Goal: Information Seeking & Learning: Check status

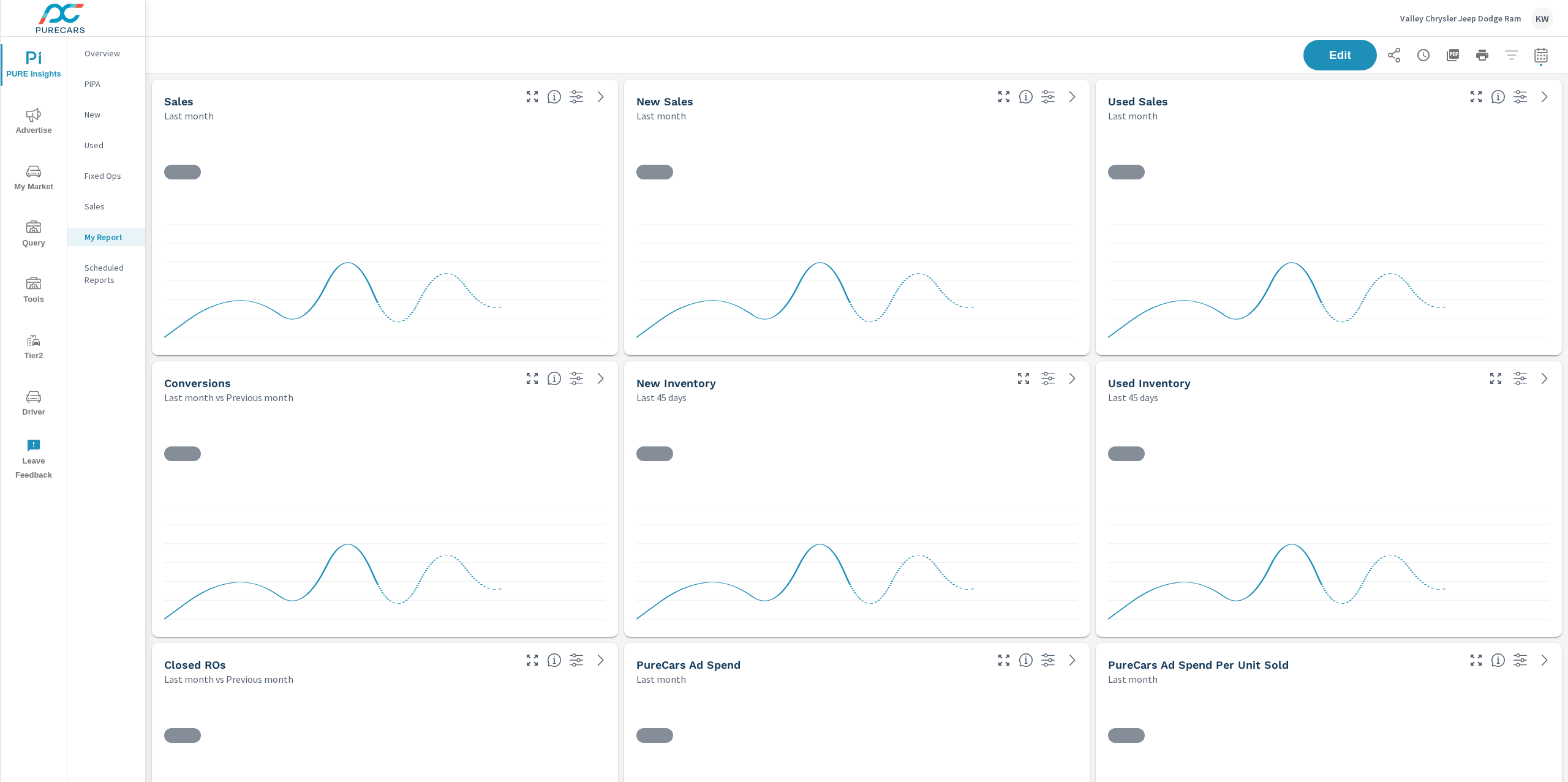
scroll to position [5104, 1435]
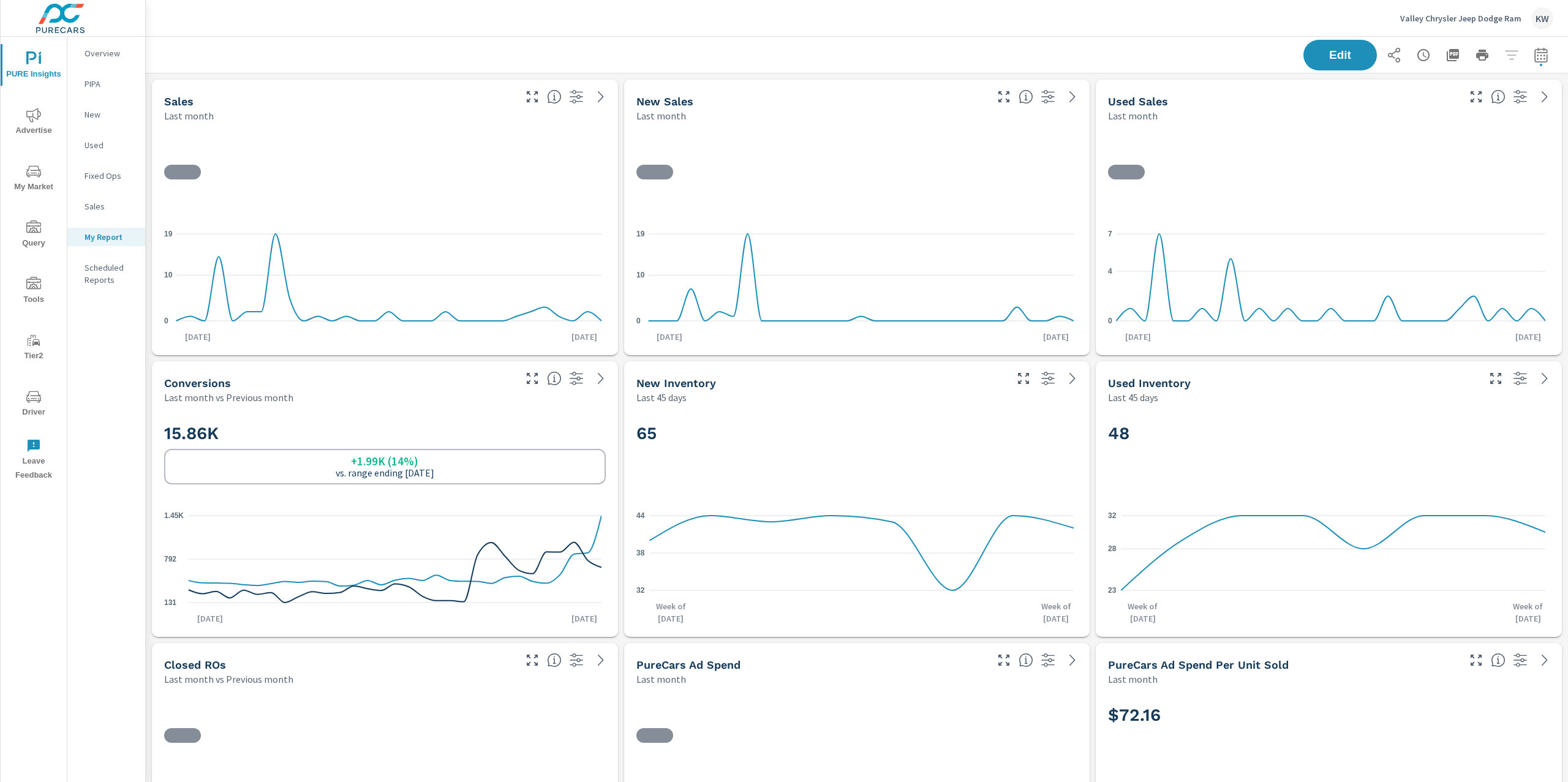
click at [1455, 23] on p "Valley Chrysler Jeep Dodge Ram" at bounding box center [1460, 18] width 122 height 11
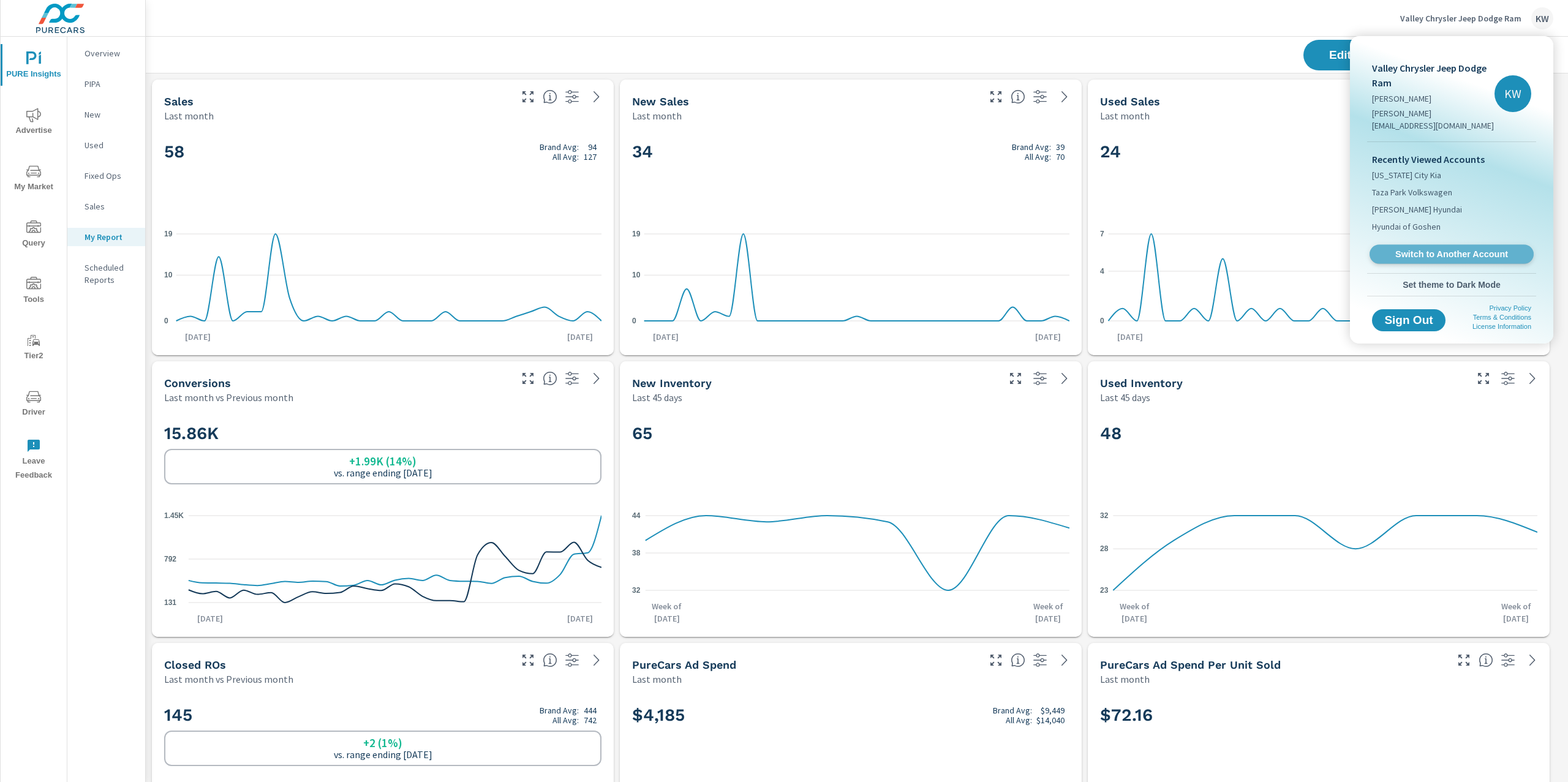
click at [1438, 249] on span "Switch to Another Account" at bounding box center [1451, 254] width 150 height 12
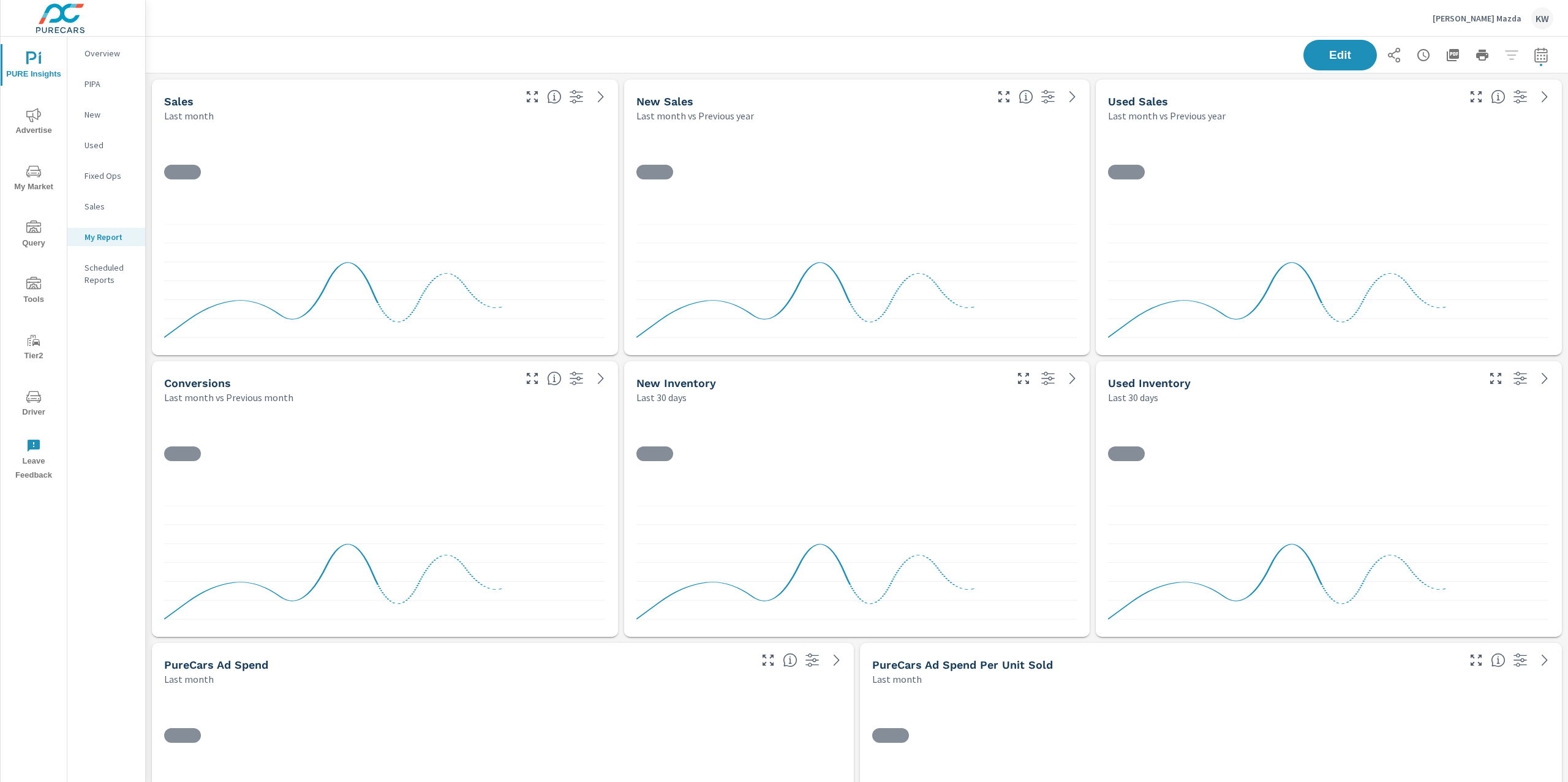
scroll to position [10176, 1435]
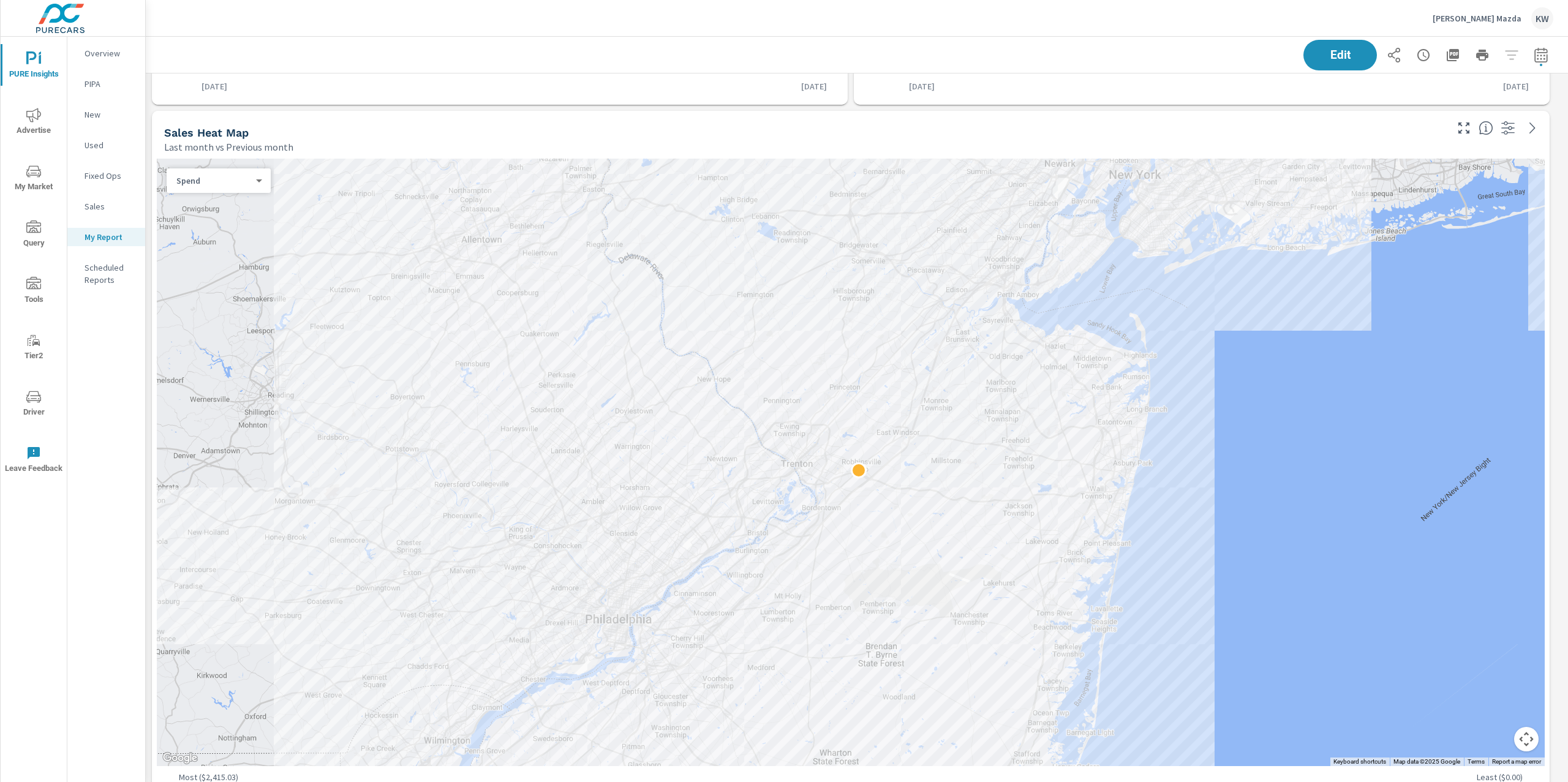
scroll to position [824, 0]
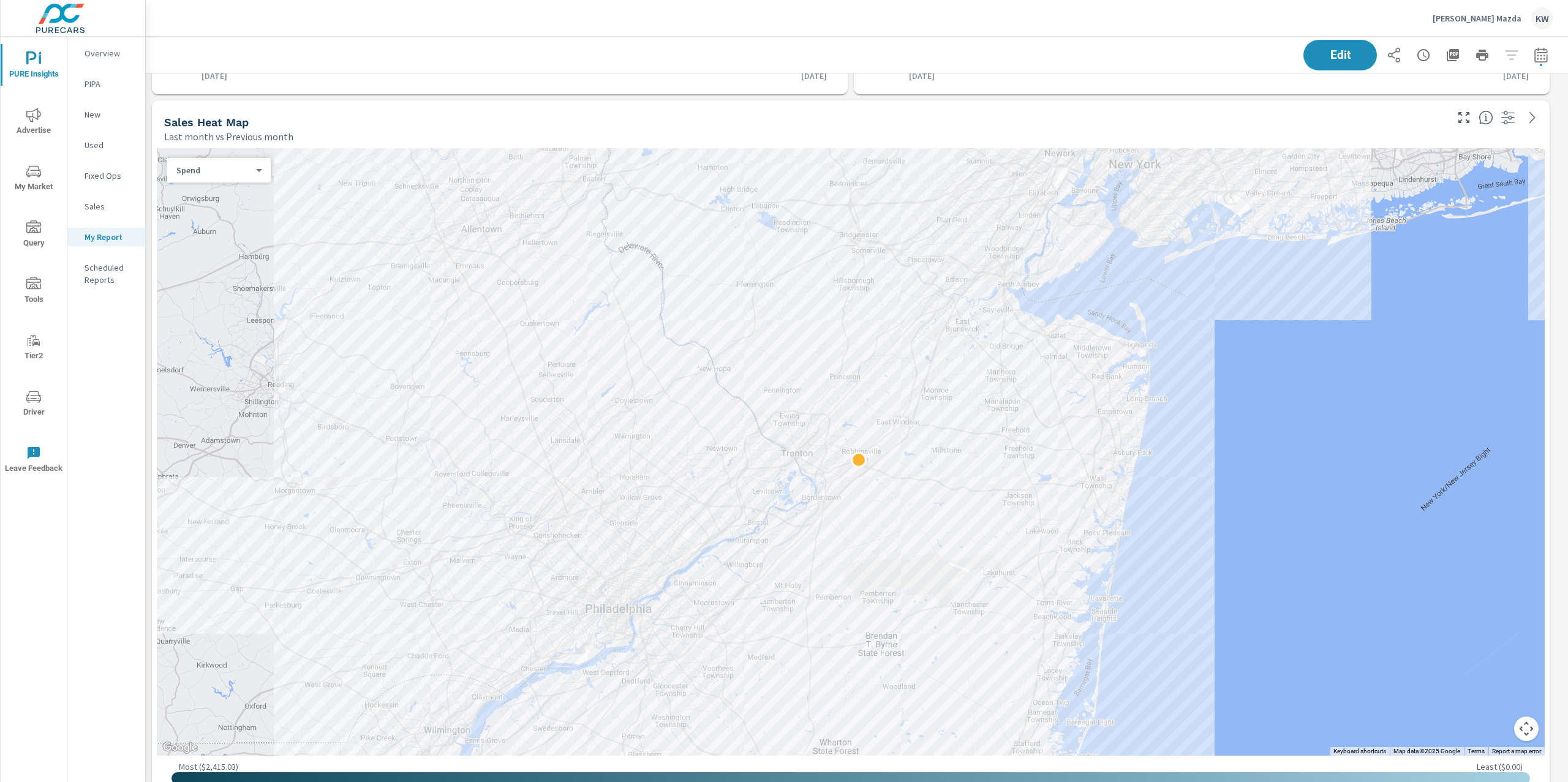
click at [259, 178] on div "Spend 0 ​" at bounding box center [219, 170] width 104 height 25
click at [259, 174] on body "PURE Insights Advertise My Market Query Tools Tier2 Driver Leave Feedback Overv…" at bounding box center [784, 391] width 1568 height 782
click at [241, 188] on li "Sales" at bounding box center [213, 188] width 94 height 19
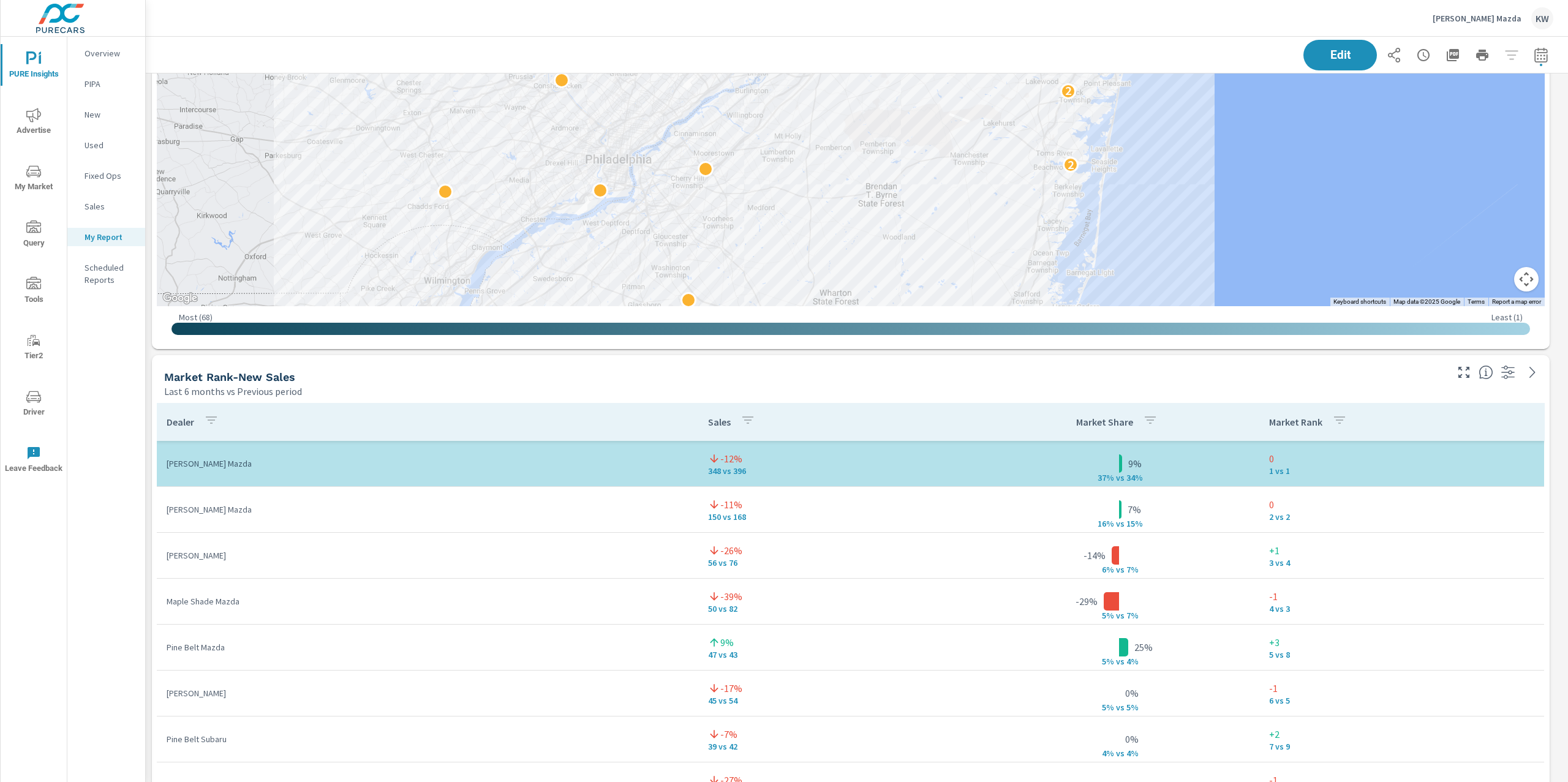
scroll to position [3244, 0]
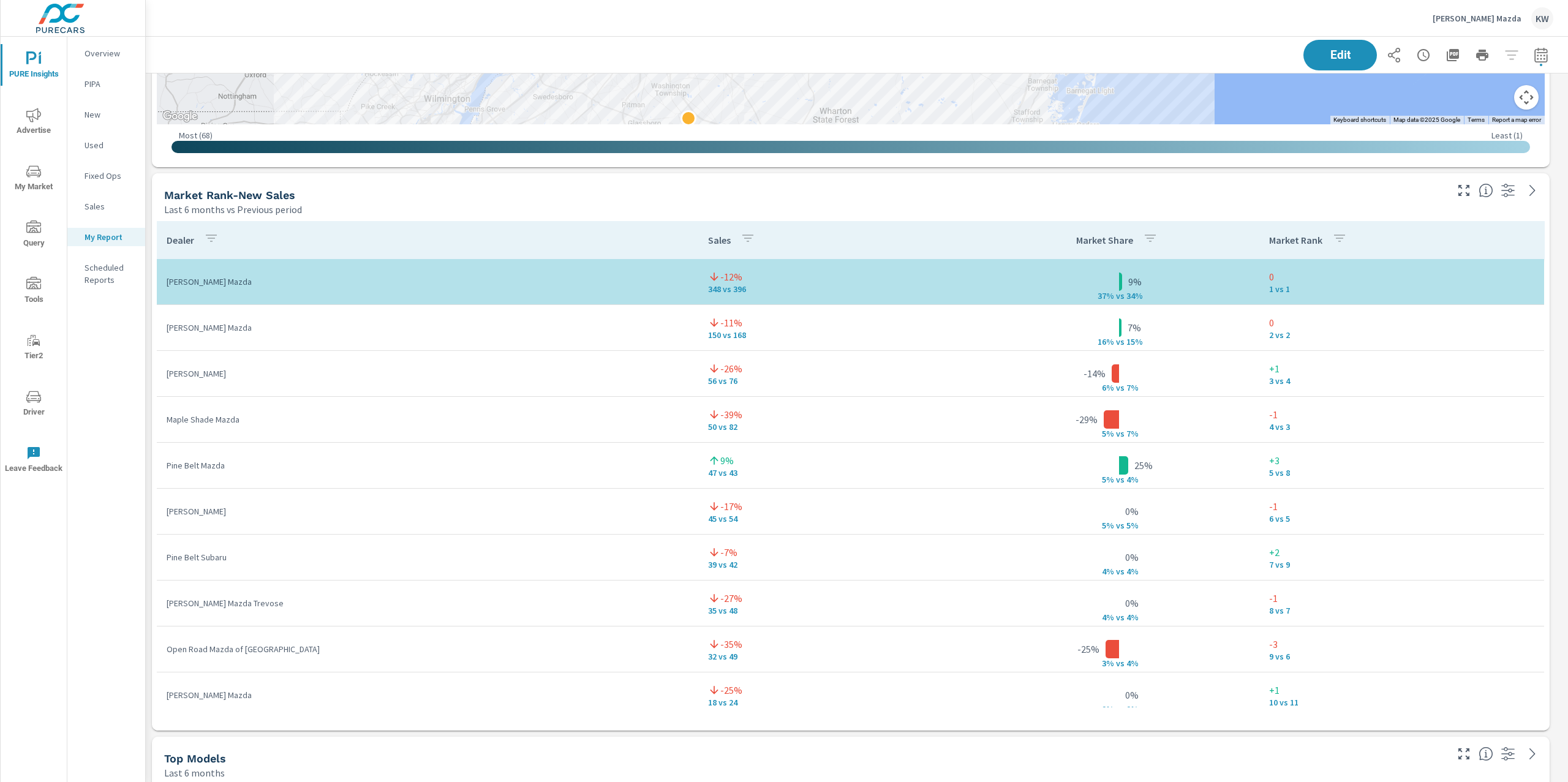
scroll to position [3406, 0]
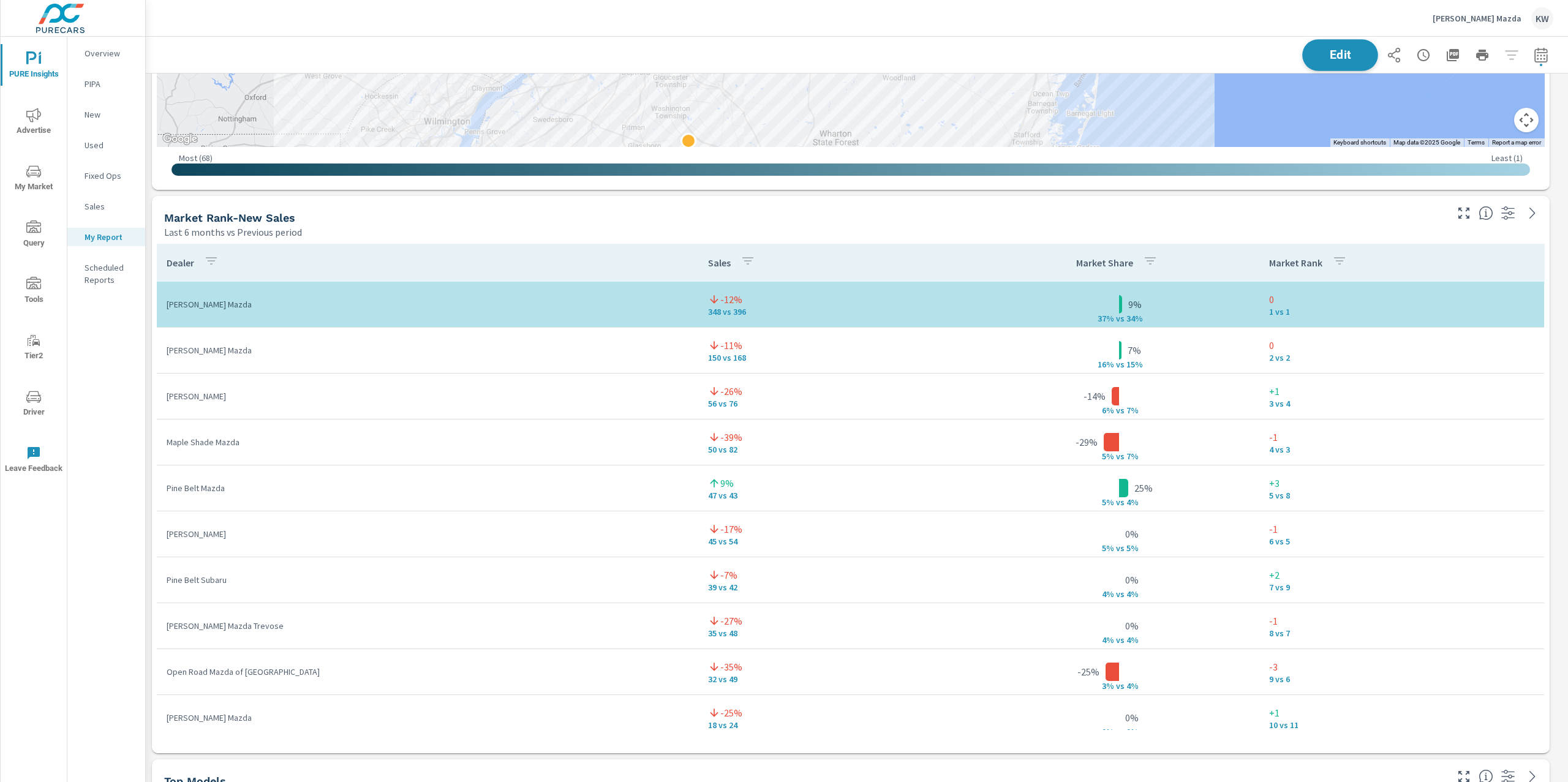
click at [1309, 66] on button "Edit" at bounding box center [1339, 55] width 76 height 32
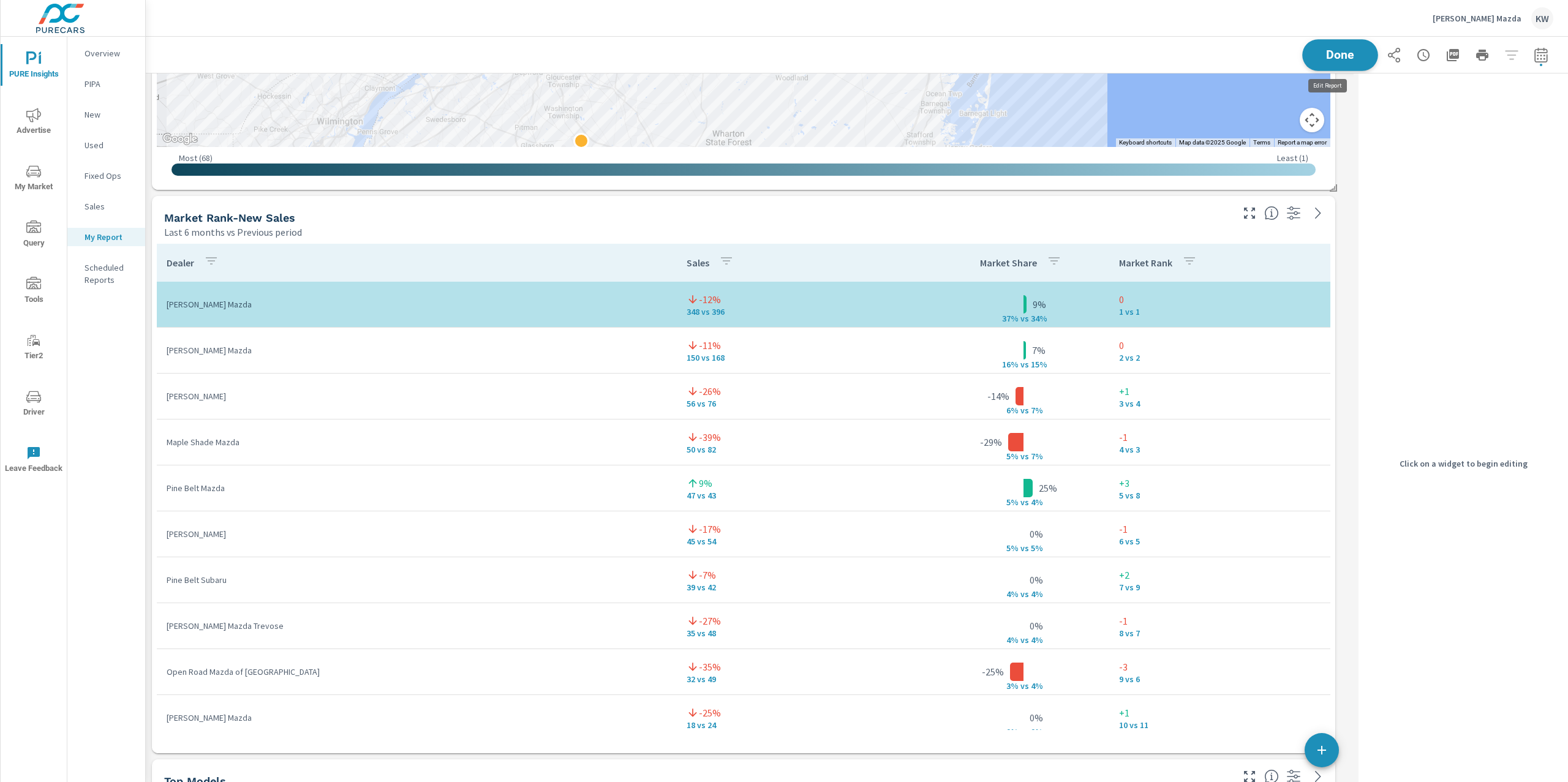
scroll to position [6, 5]
click at [1189, 232] on div "Last 6 months vs Previous period" at bounding box center [696, 232] width 1065 height 15
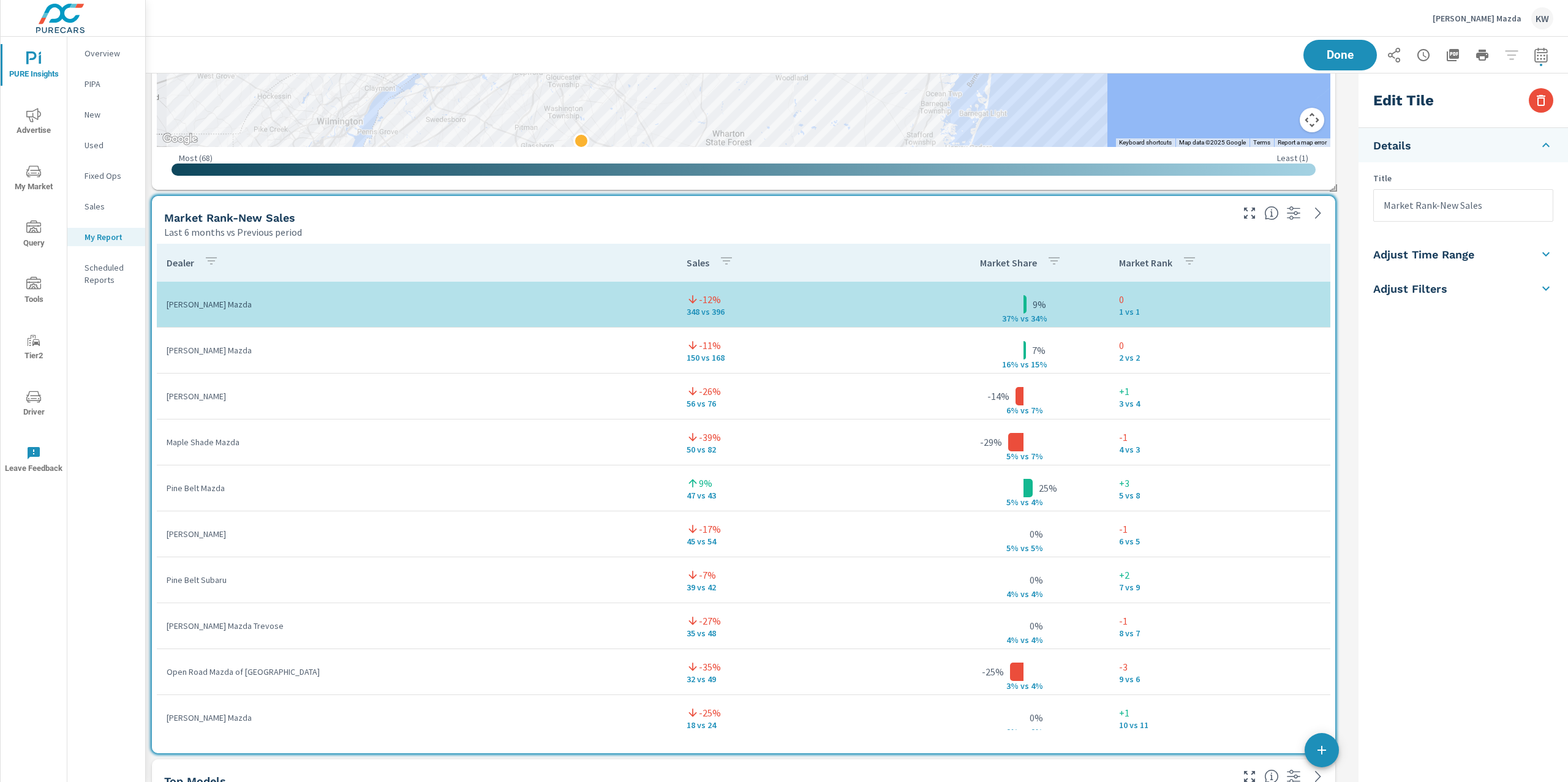
scroll to position [10176, 1221]
click at [1534, 251] on li "Adjust Time Range" at bounding box center [1463, 254] width 209 height 35
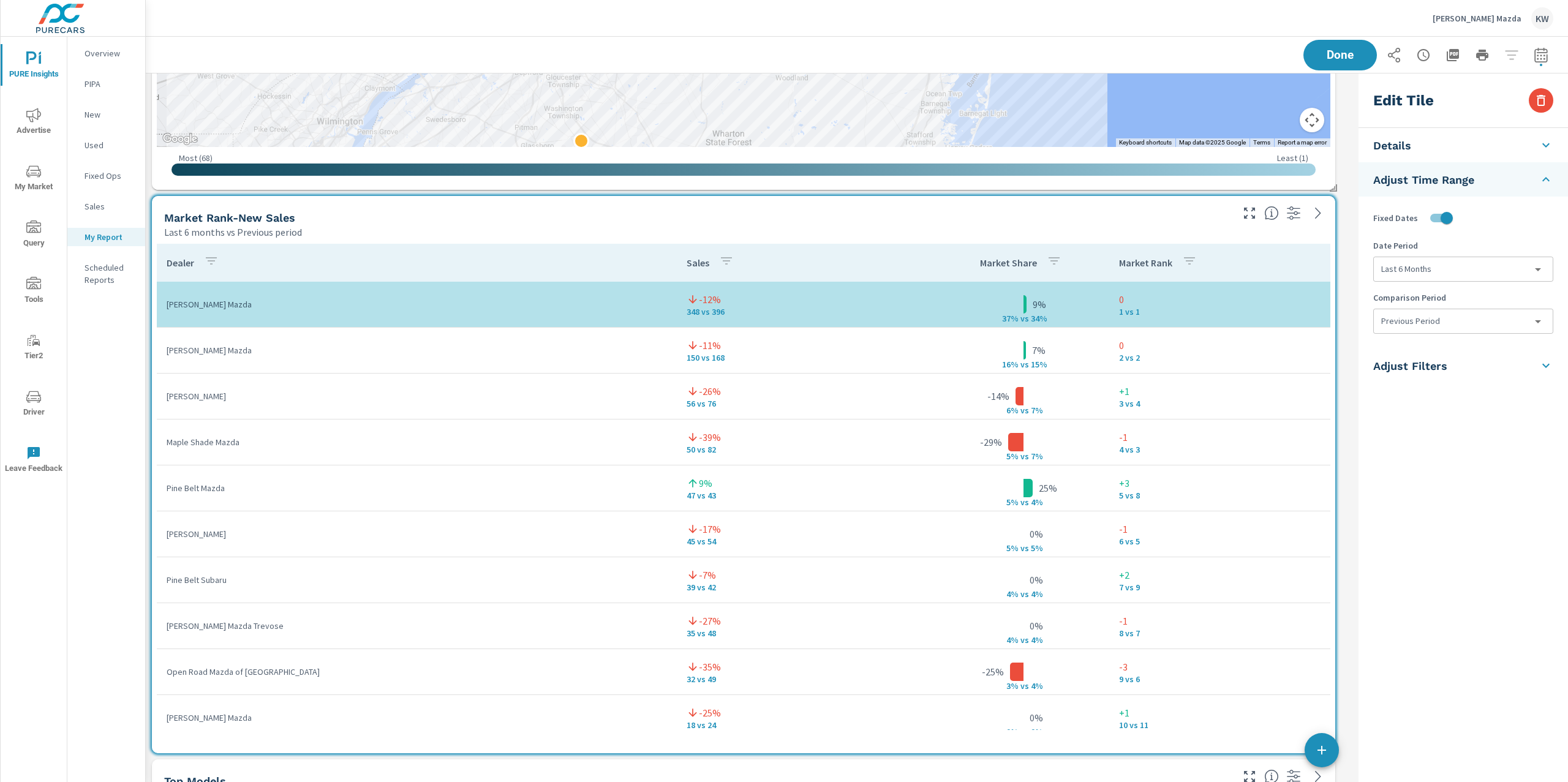
click at [1499, 268] on body "PURE Insights Advertise My Market Query Tools Tier2 Driver Leave Feedback Overv…" at bounding box center [784, 391] width 1568 height 782
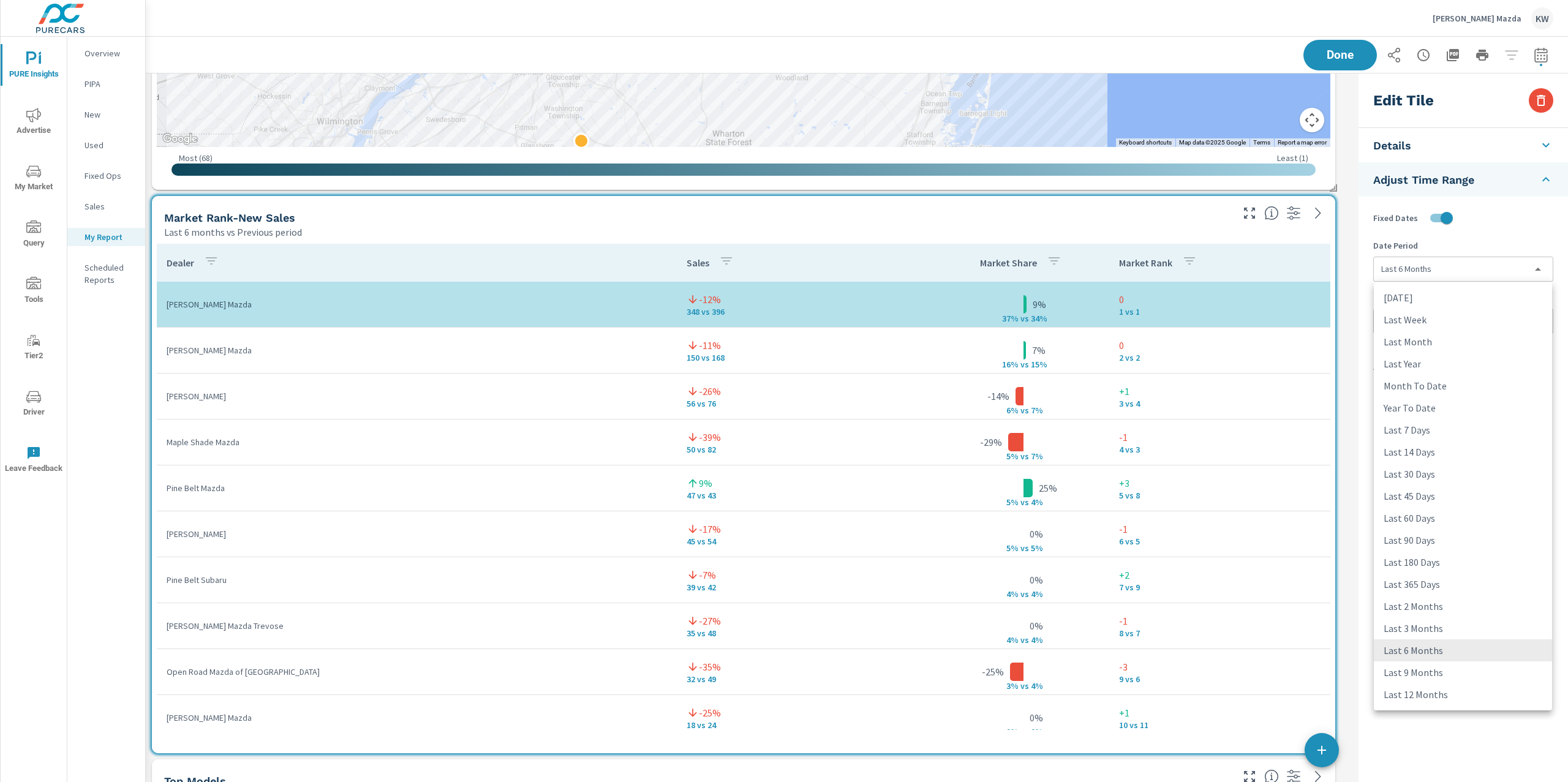
click at [1455, 692] on li "Last 12 Months" at bounding box center [1462, 694] width 178 height 22
type input "last12Months"
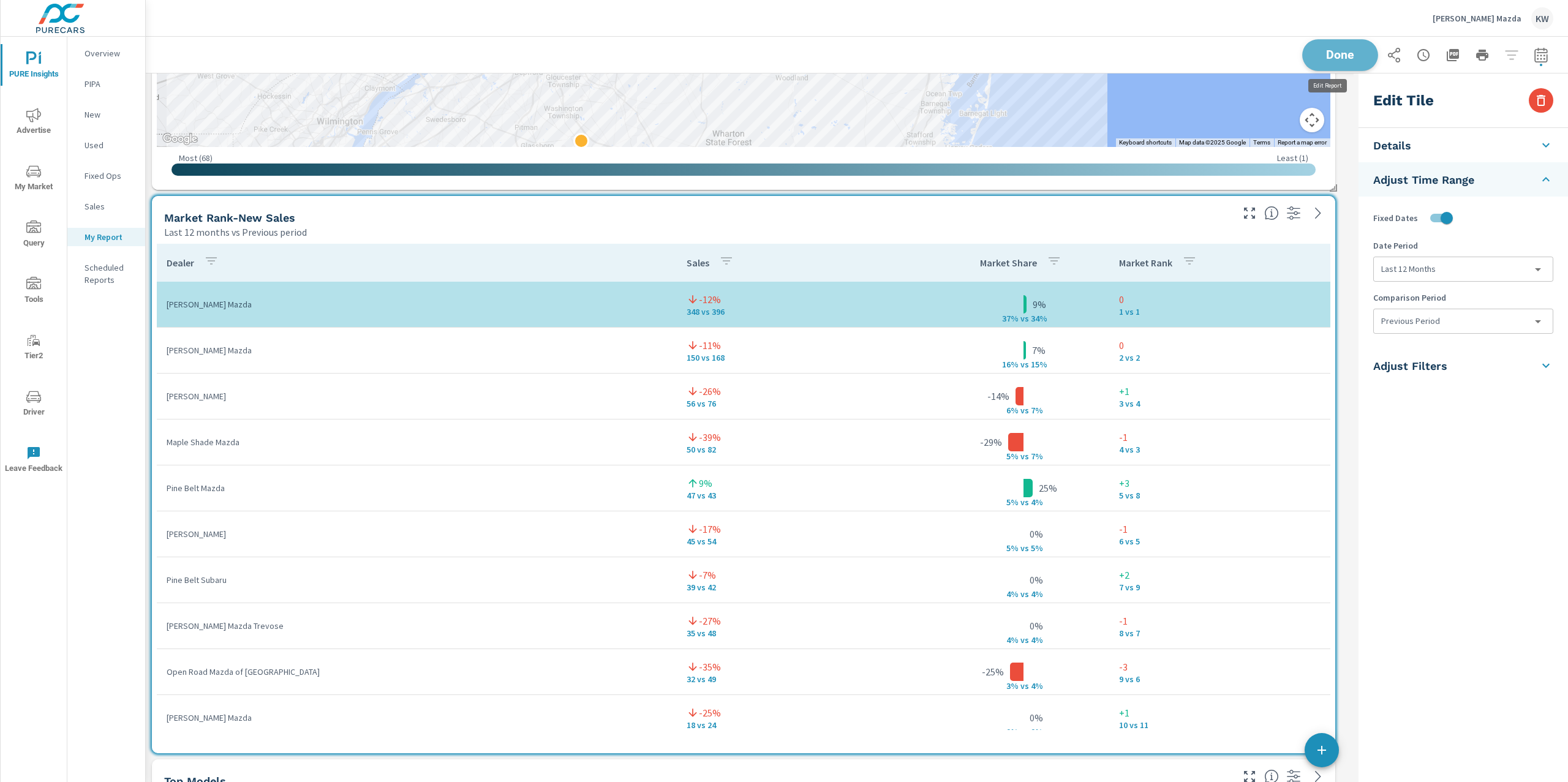
click at [1328, 54] on span "Done" at bounding box center [1339, 55] width 50 height 12
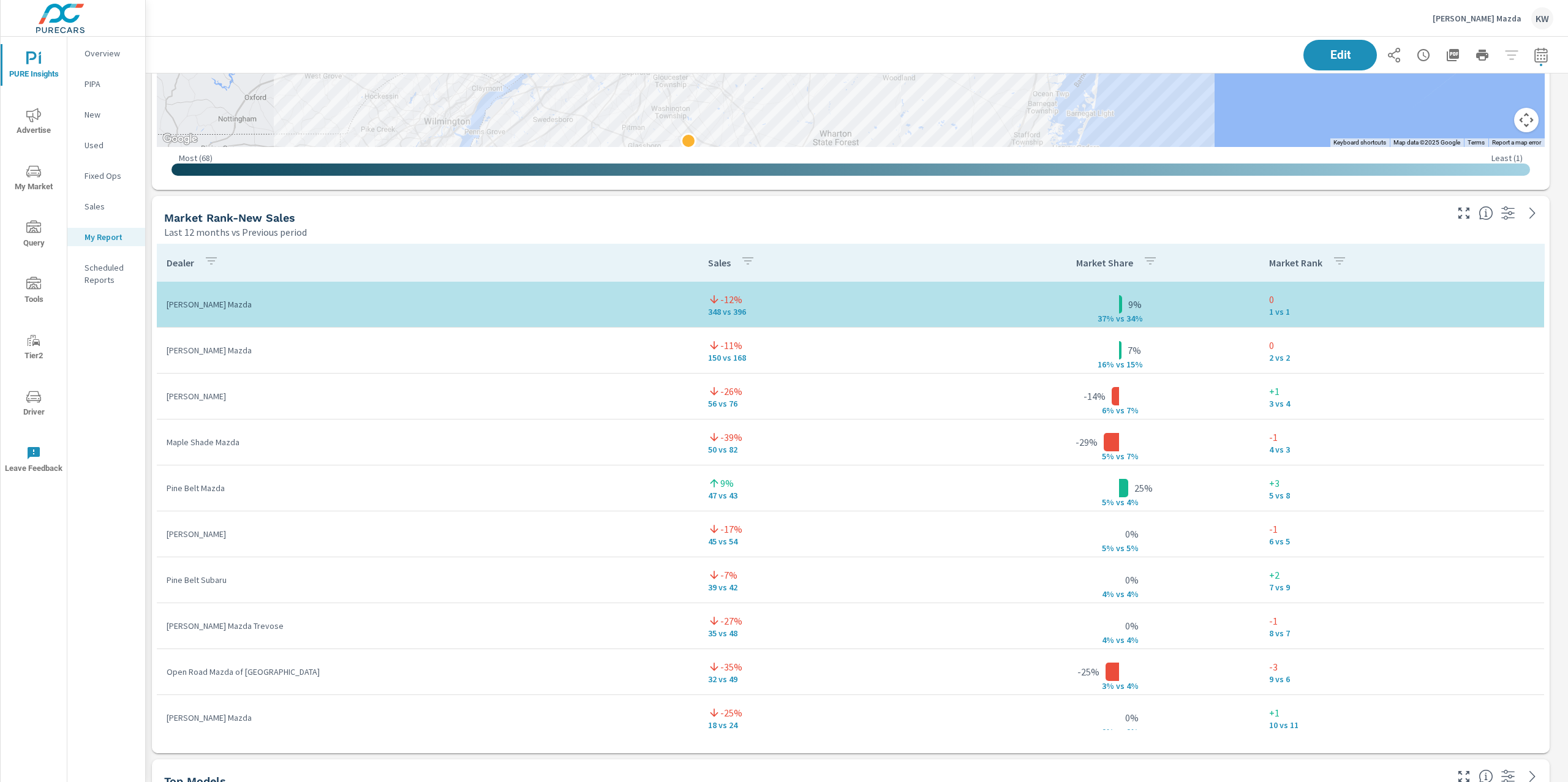
scroll to position [10176, 1435]
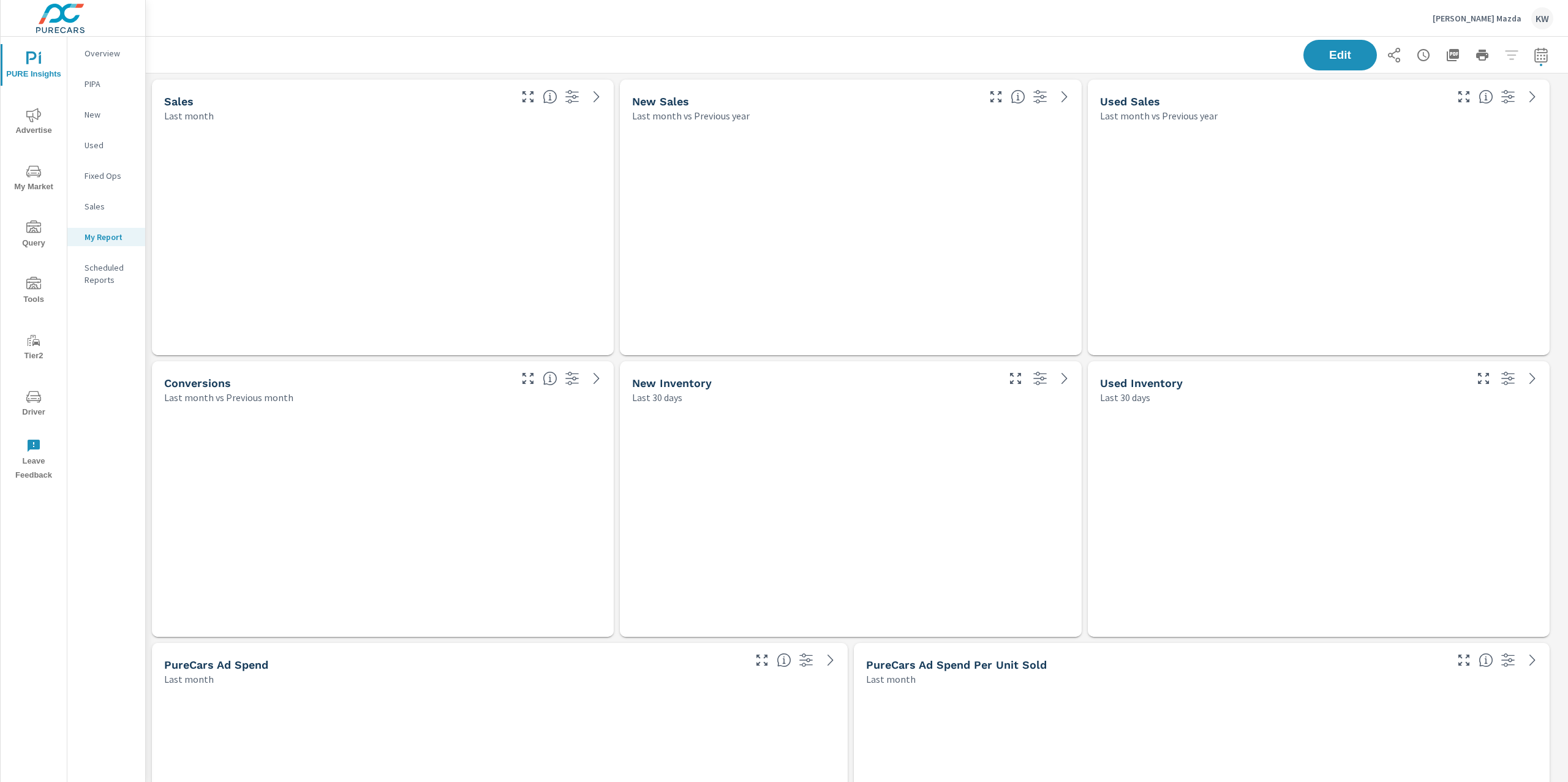
scroll to position [10176, 1435]
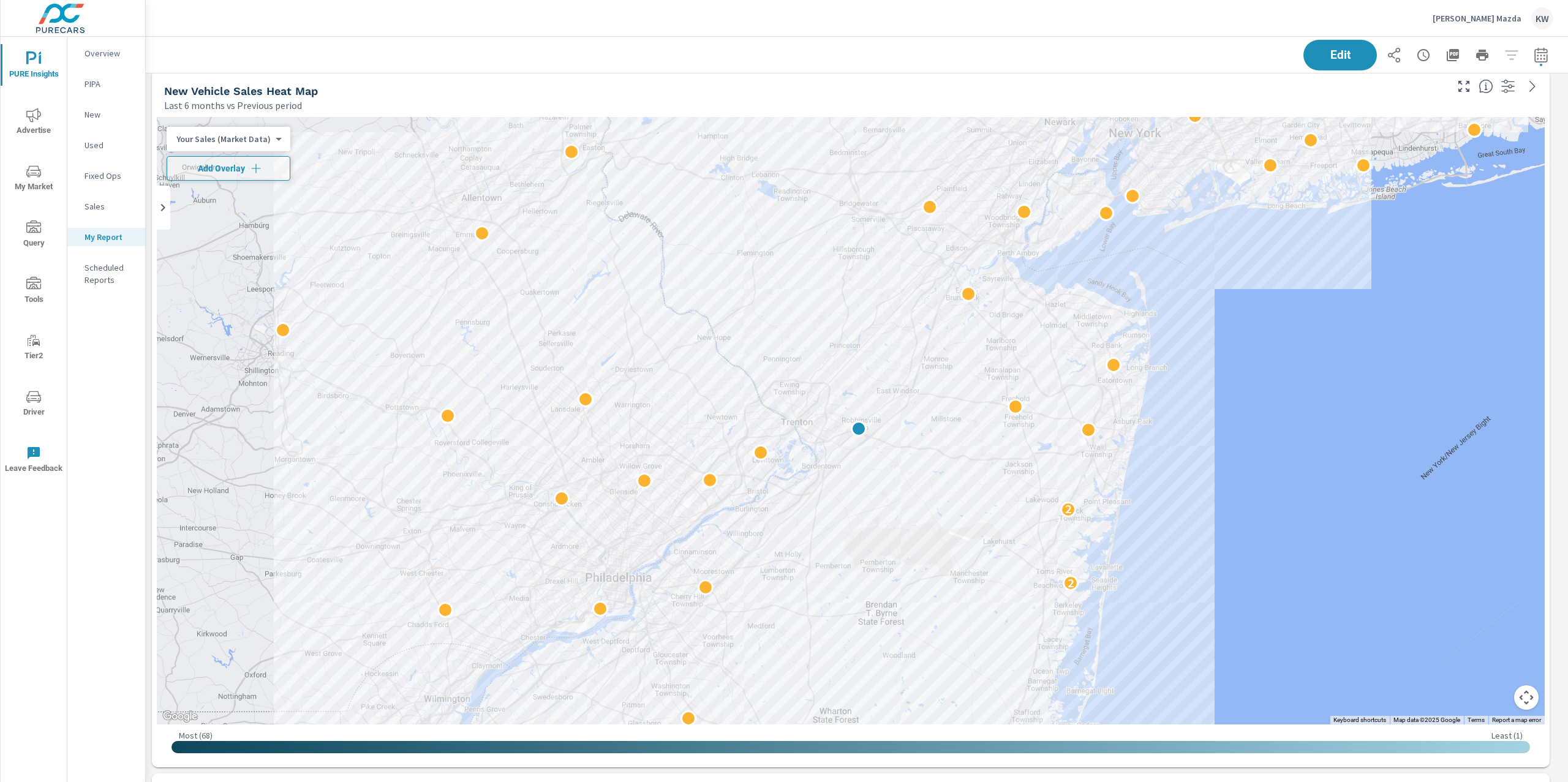
scroll to position [2819, 0]
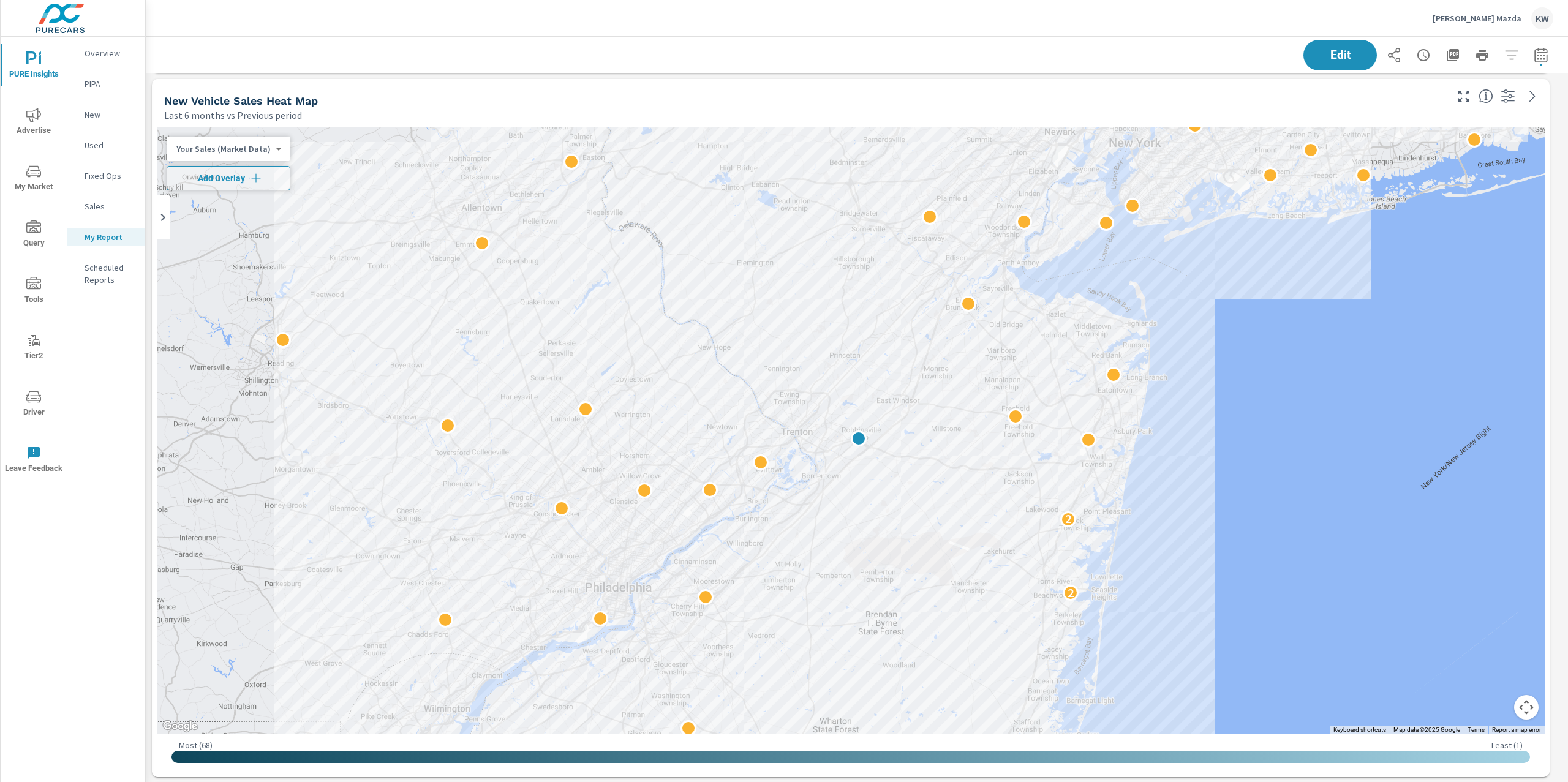
click at [251, 148] on body "PURE Insights Advertise My Market Query Tools Tier2 Driver Leave Feedback Overv…" at bounding box center [784, 391] width 1568 height 782
click at [242, 184] on li "Total Market Sales" at bounding box center [226, 187] width 120 height 19
click at [248, 147] on body "PURE Insights Advertise My Market Query Tools Tier2 Driver Leave Feedback Overv…" at bounding box center [784, 391] width 1568 height 782
click at [240, 132] on li "Your Sales (DMS)" at bounding box center [226, 129] width 120 height 19
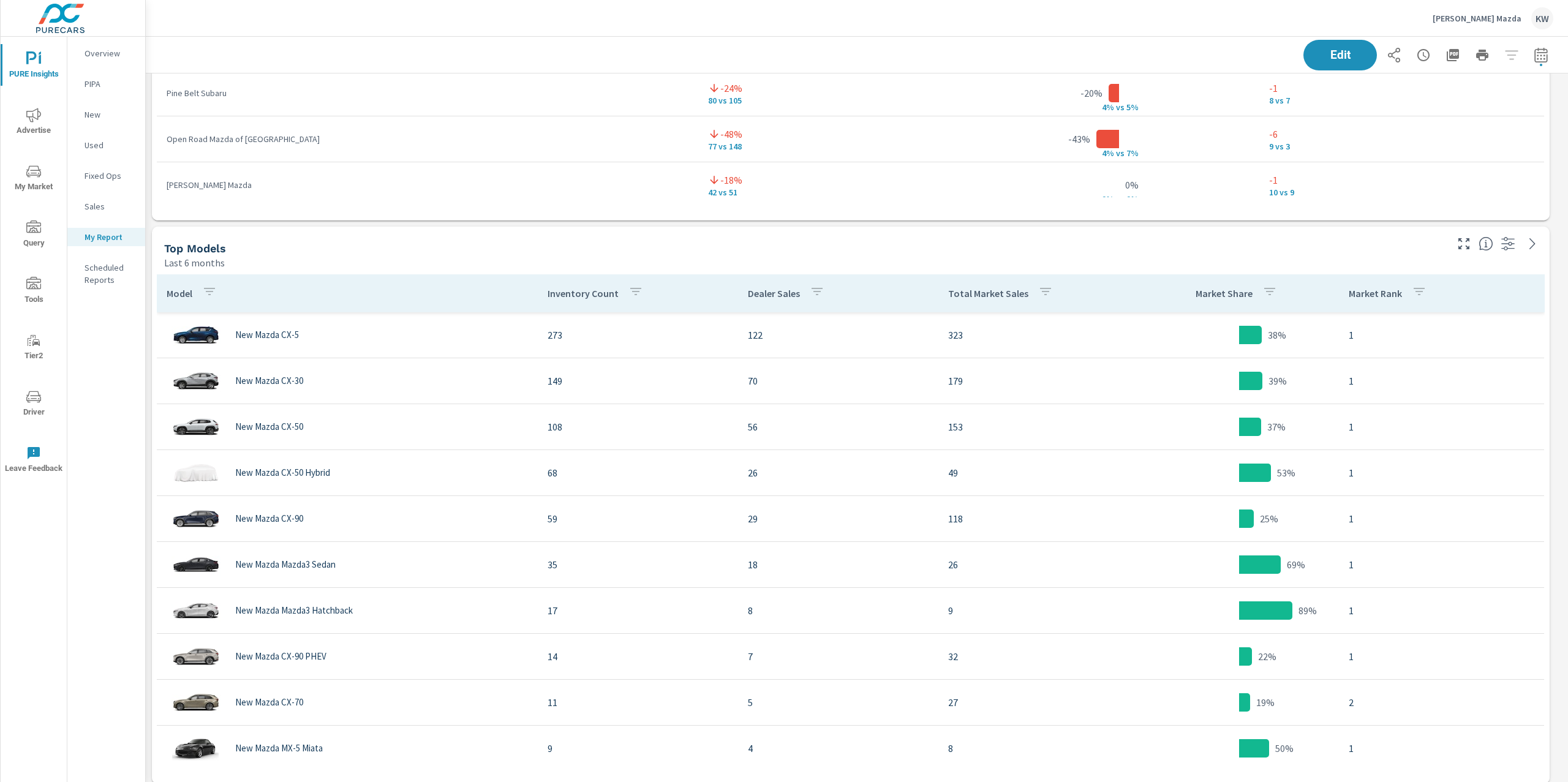
scroll to position [3943, 0]
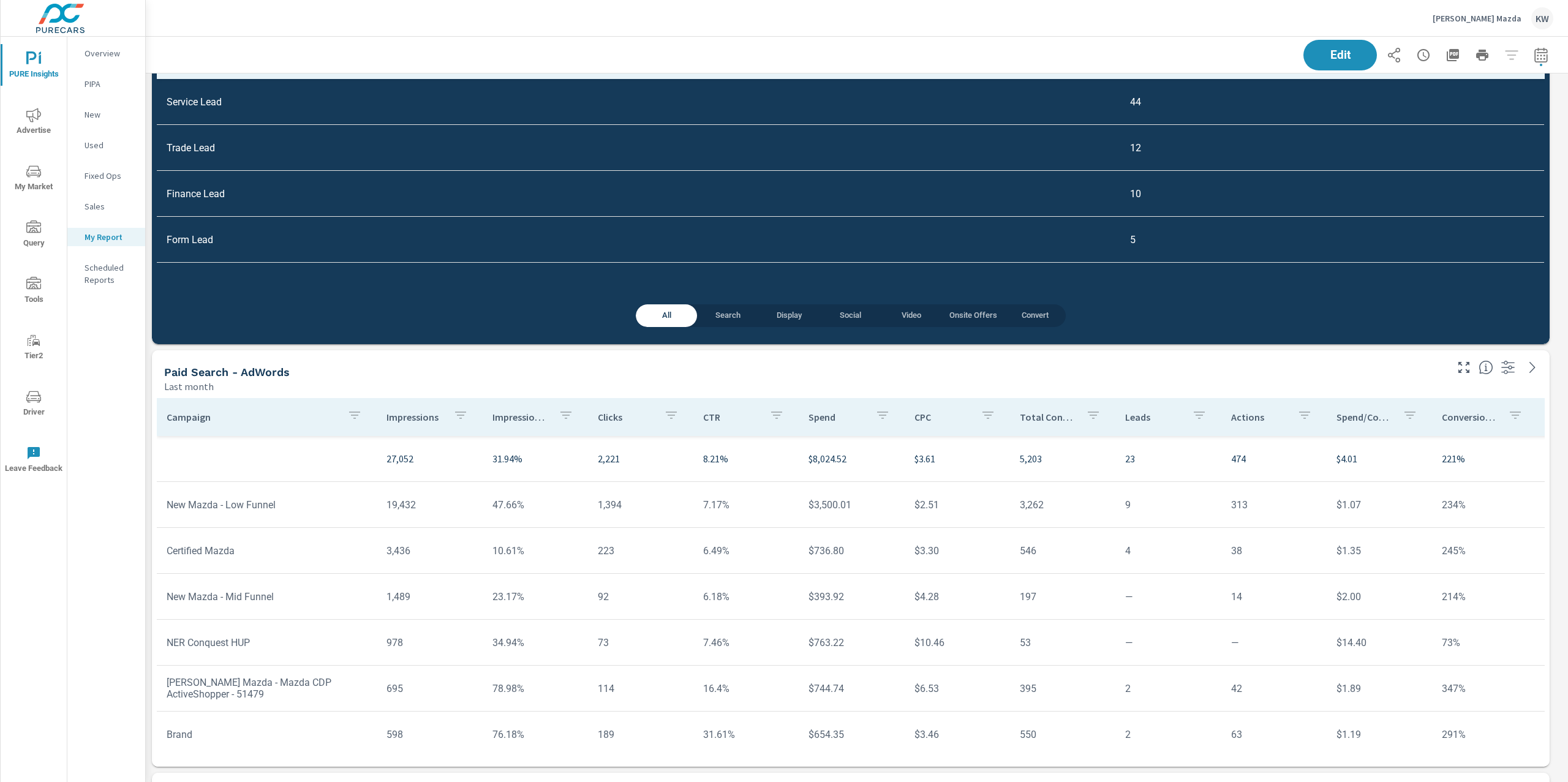
scroll to position [4856, 0]
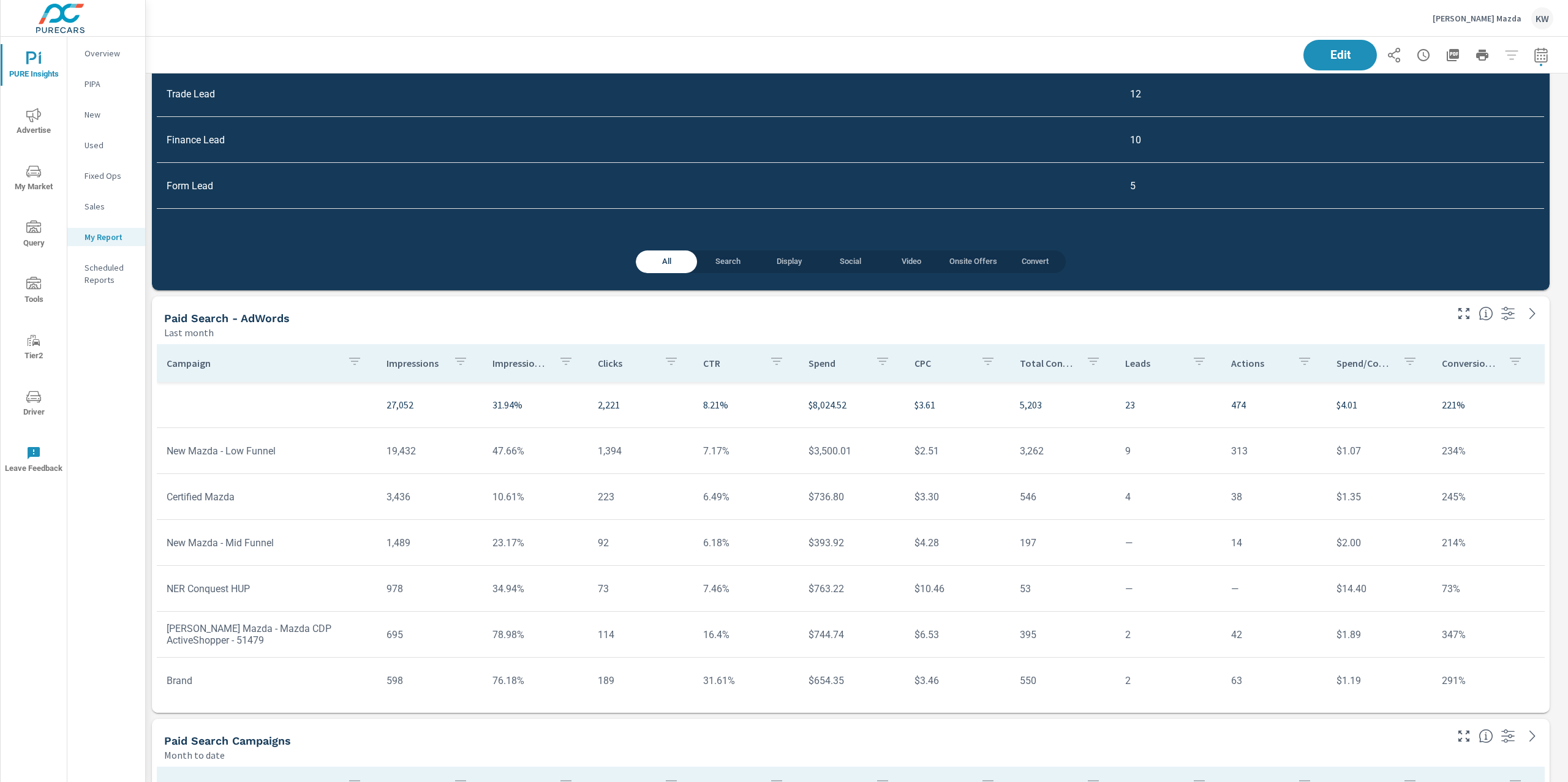
click at [511, 361] on p "Impression Share" at bounding box center [520, 362] width 57 height 12
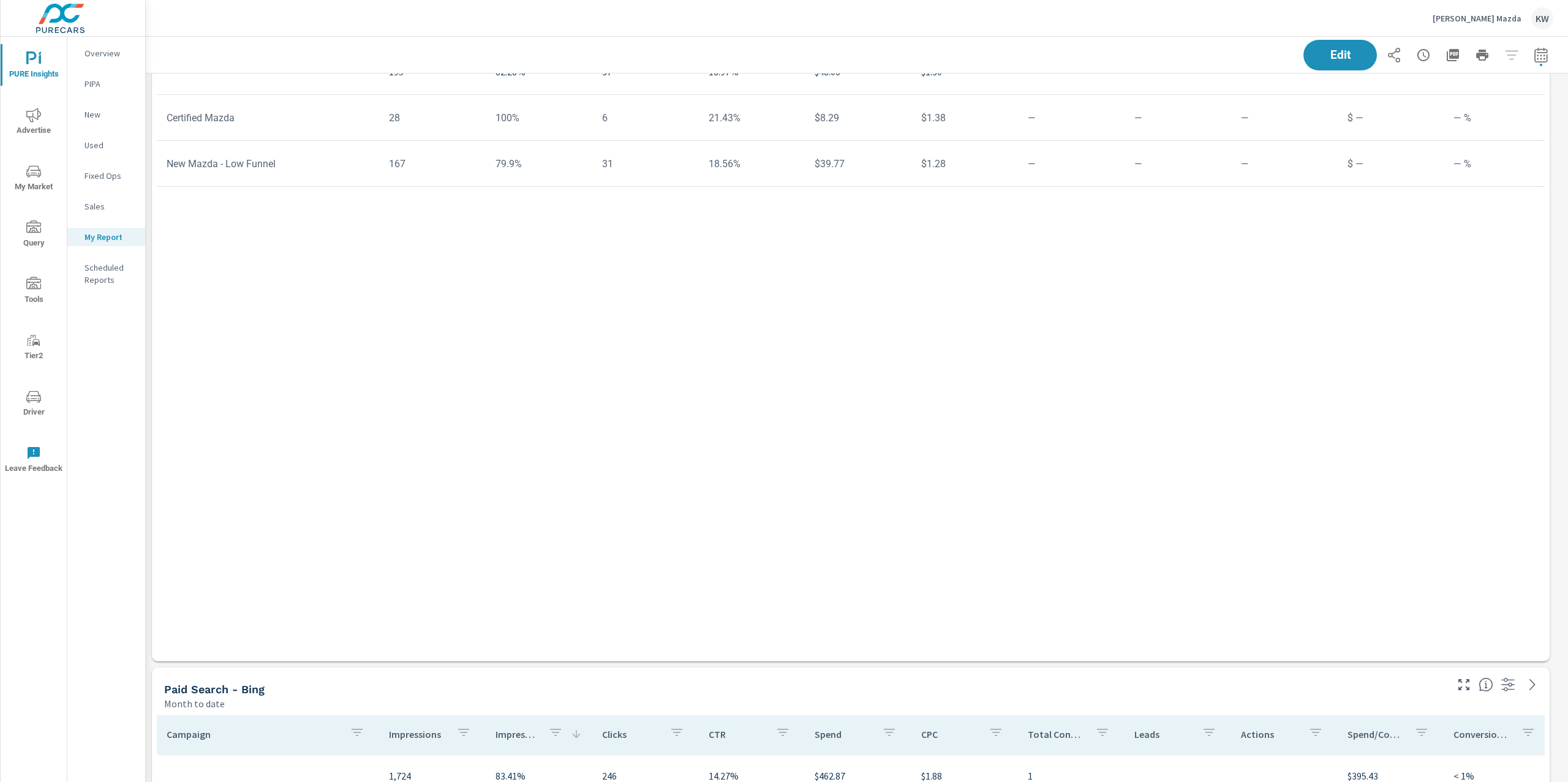
scroll to position [6178, 0]
click at [1341, 62] on button "Edit" at bounding box center [1339, 55] width 76 height 32
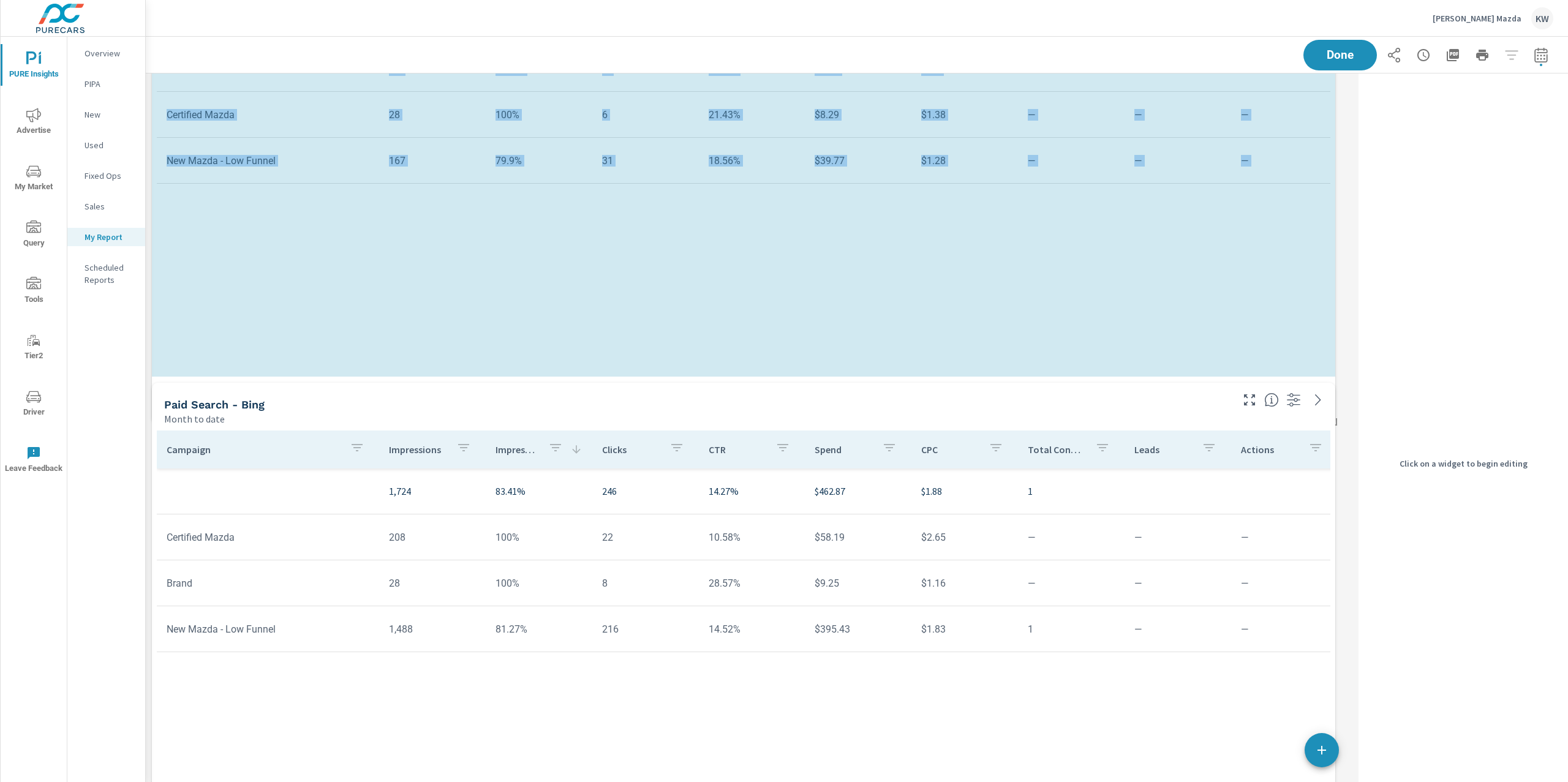
scroll to position [9894, 1221]
drag, startPoint x: 1330, startPoint y: 652, endPoint x: 1343, endPoint y: 452, distance: 200.4
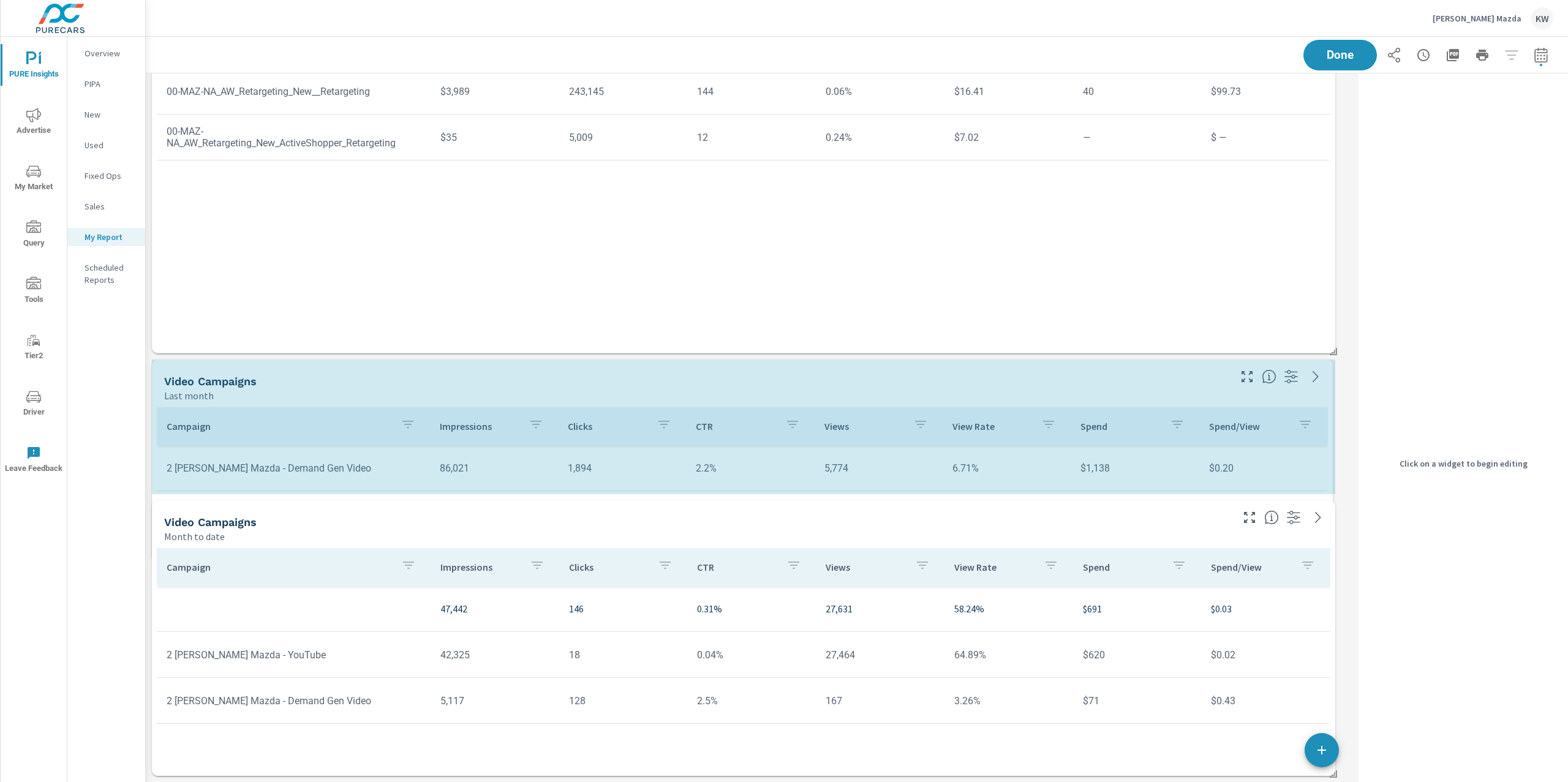
scroll to position [6, 5]
drag, startPoint x: 1333, startPoint y: 490, endPoint x: 1332, endPoint y: 530, distance: 40.0
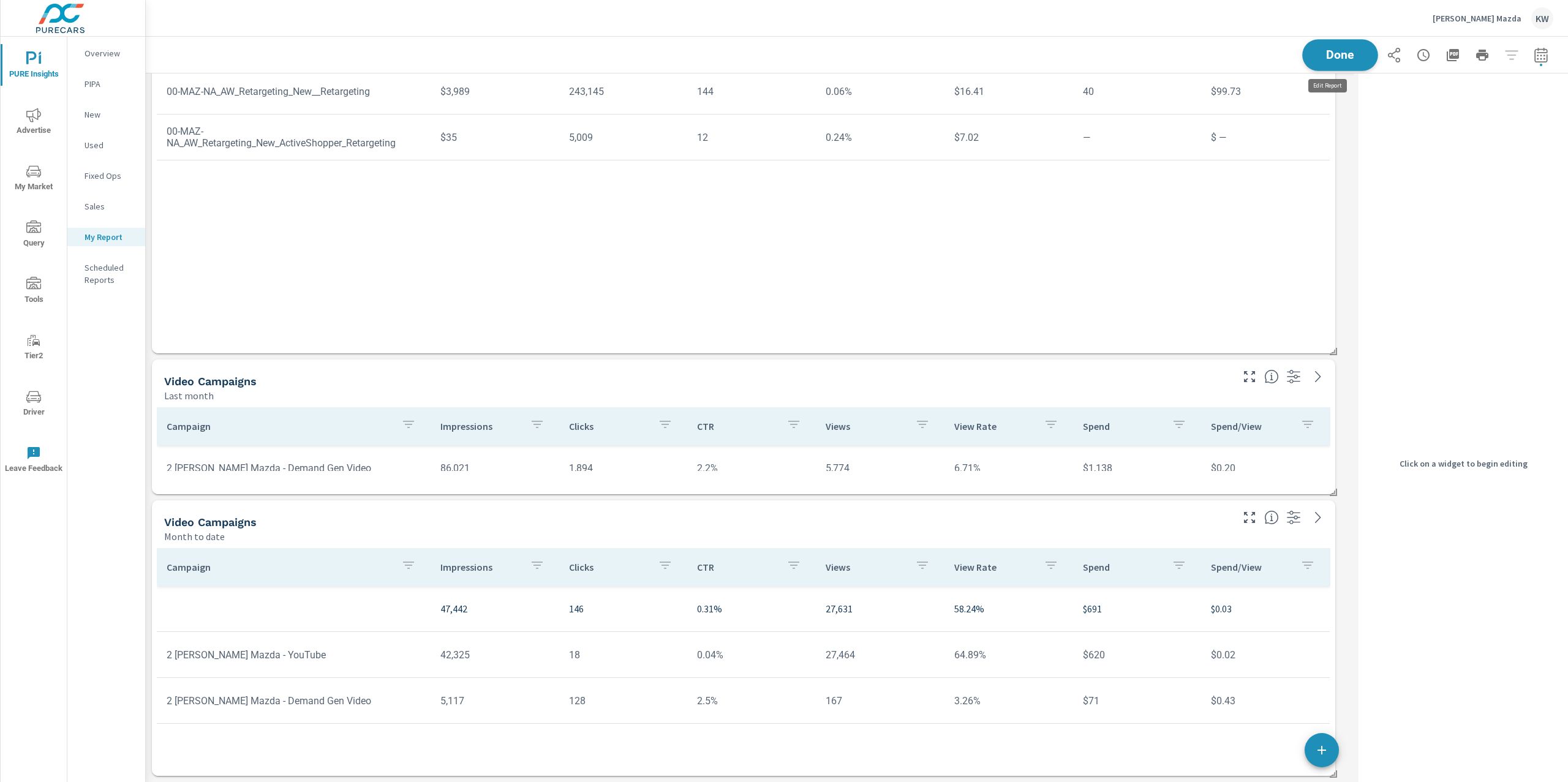
scroll to position [9894, 1221]
click at [1337, 49] on span "Done" at bounding box center [1339, 55] width 50 height 12
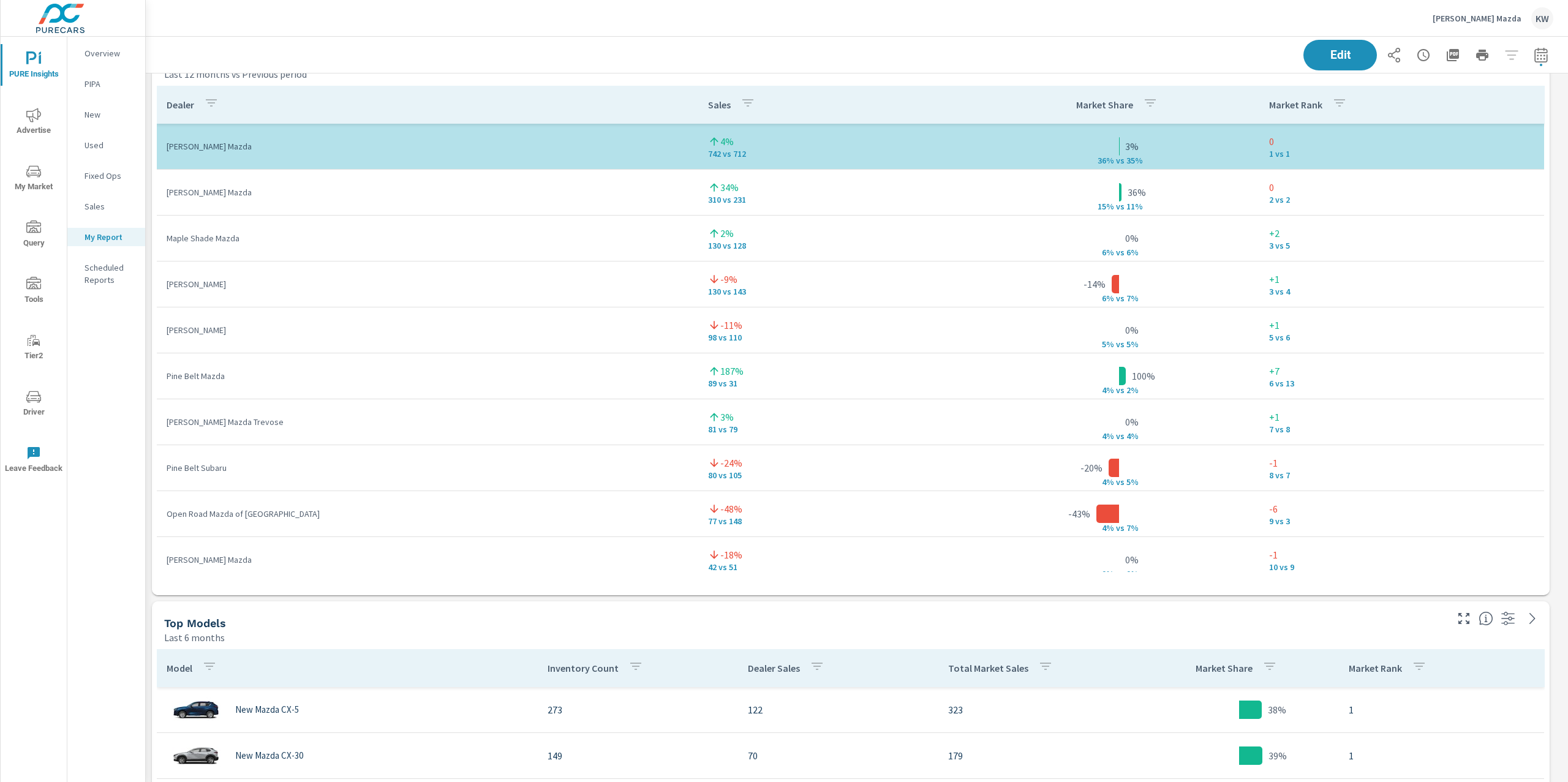
scroll to position [3323, 0]
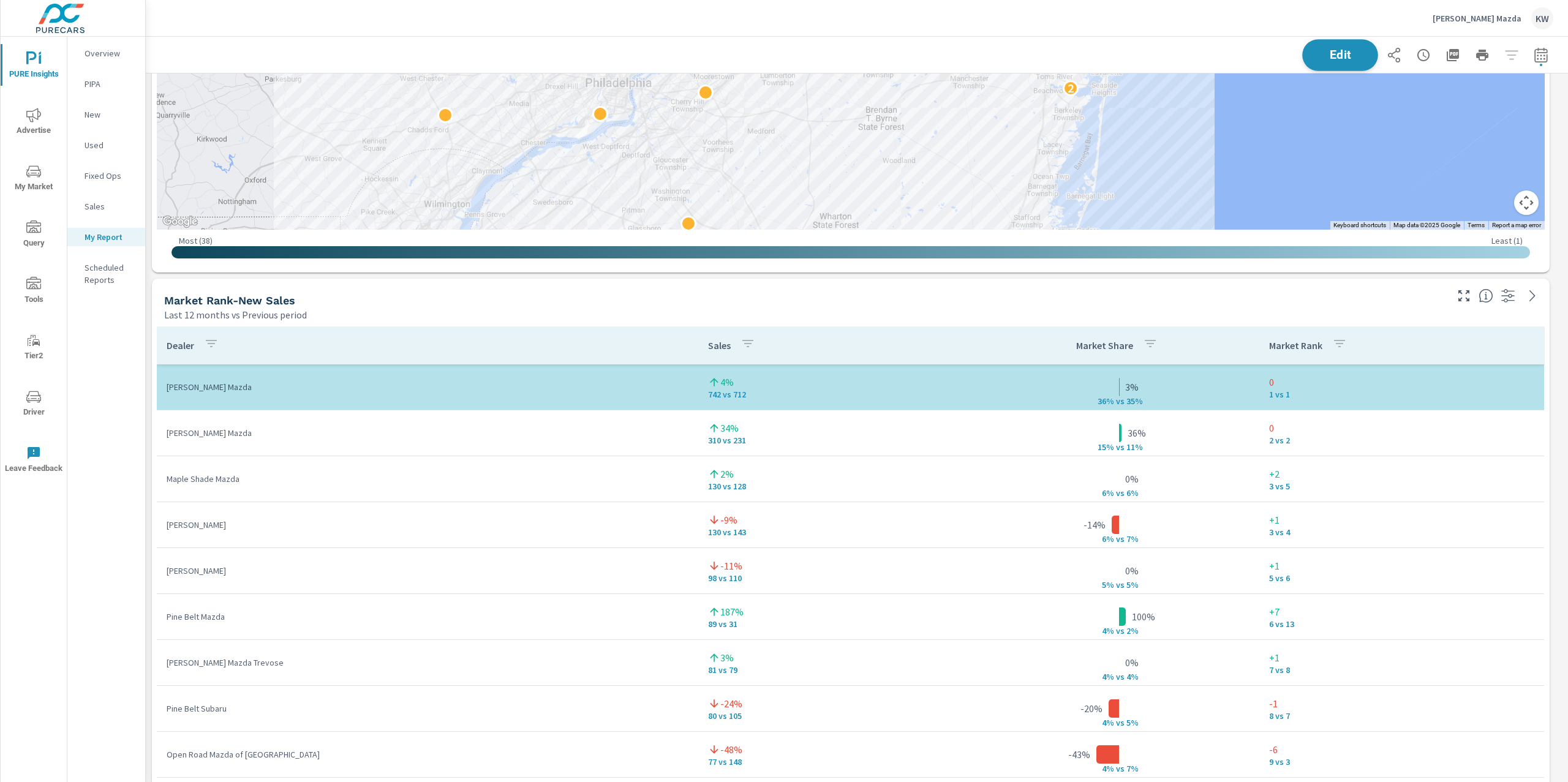
click at [1320, 51] on span "Edit" at bounding box center [1339, 55] width 50 height 12
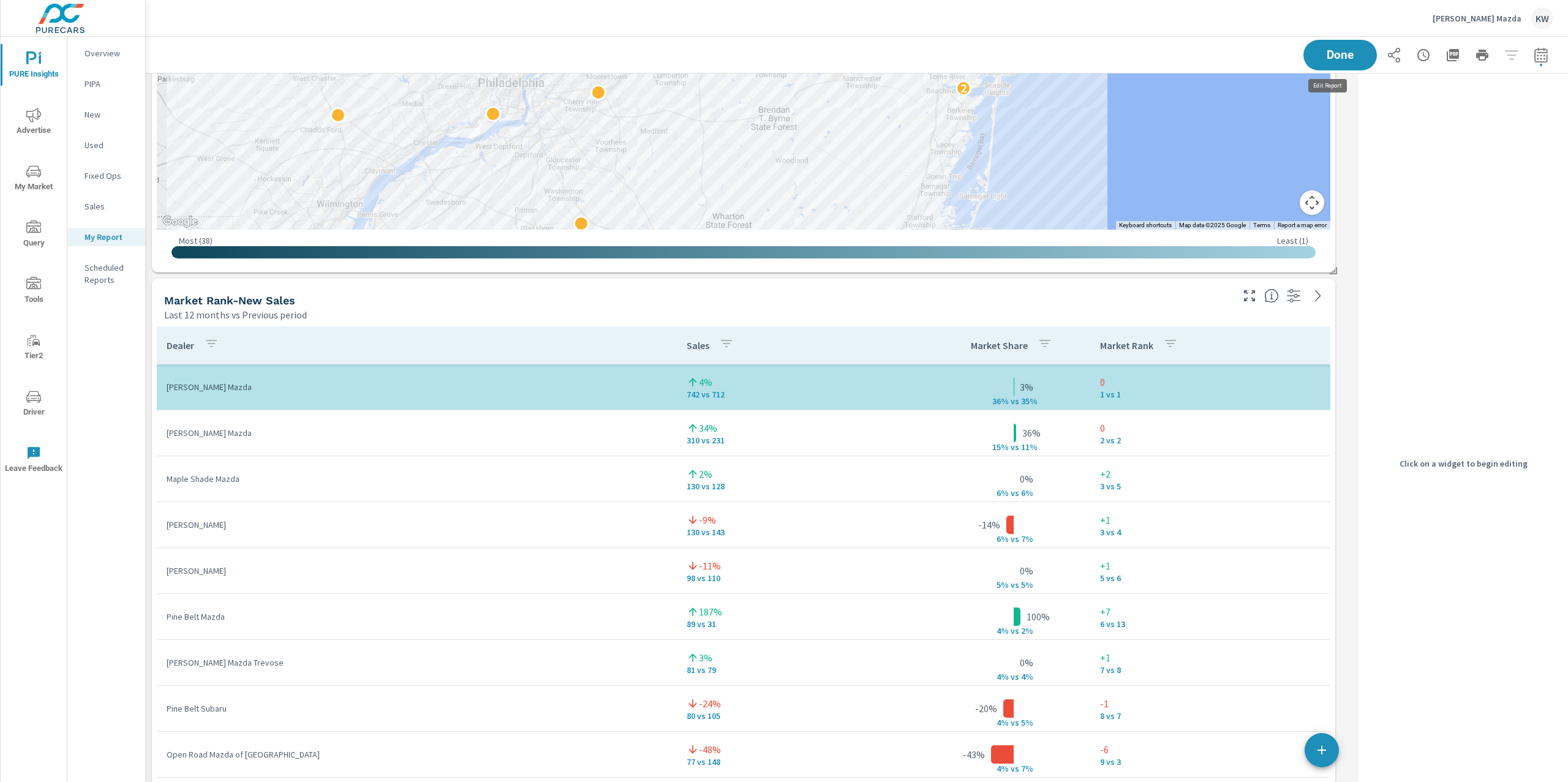
scroll to position [9894, 1221]
click at [1160, 310] on div "Last 12 months vs Previous period" at bounding box center [696, 315] width 1065 height 15
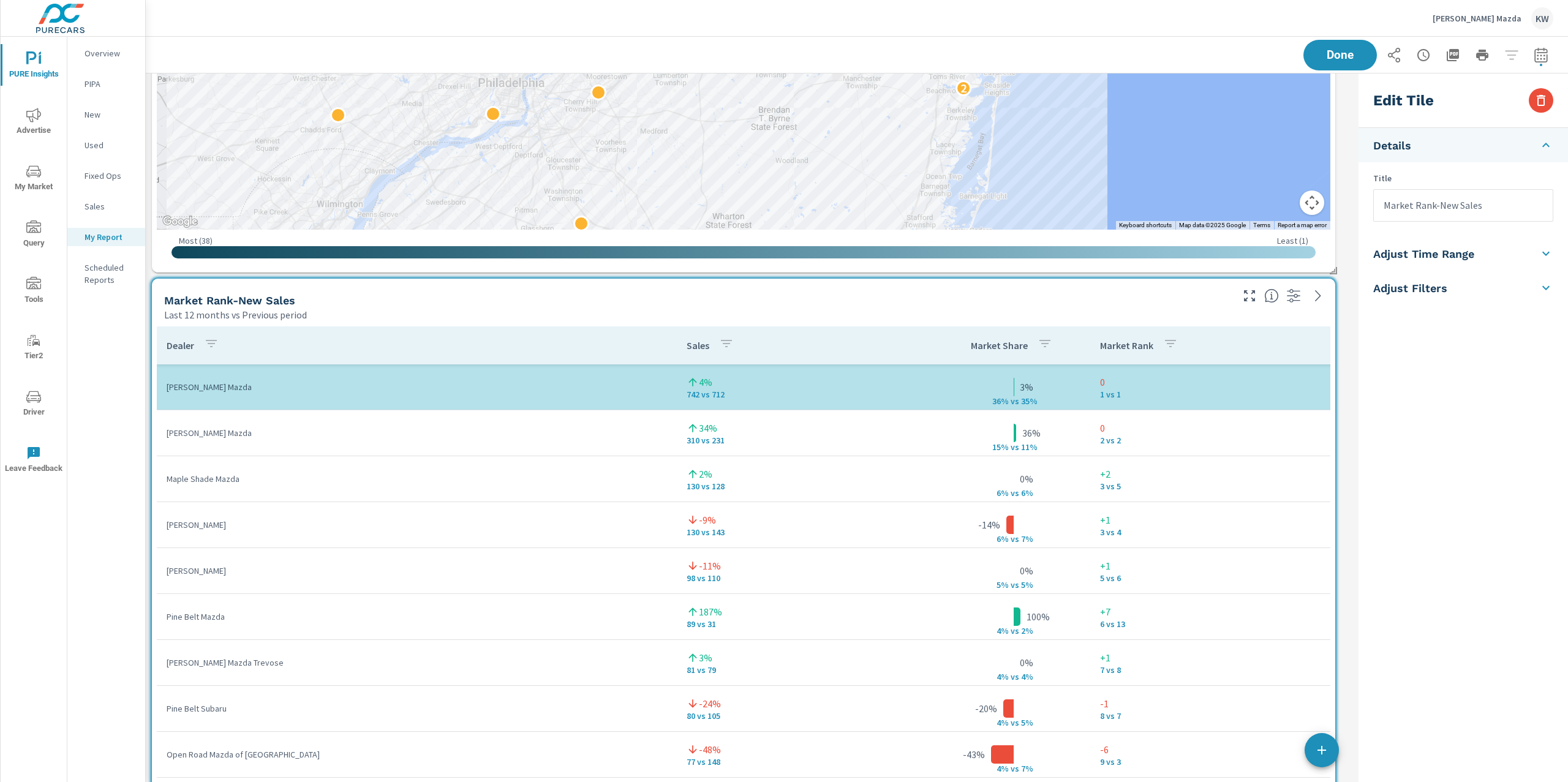
click at [1502, 259] on li "Adjust Time Range" at bounding box center [1463, 254] width 209 height 35
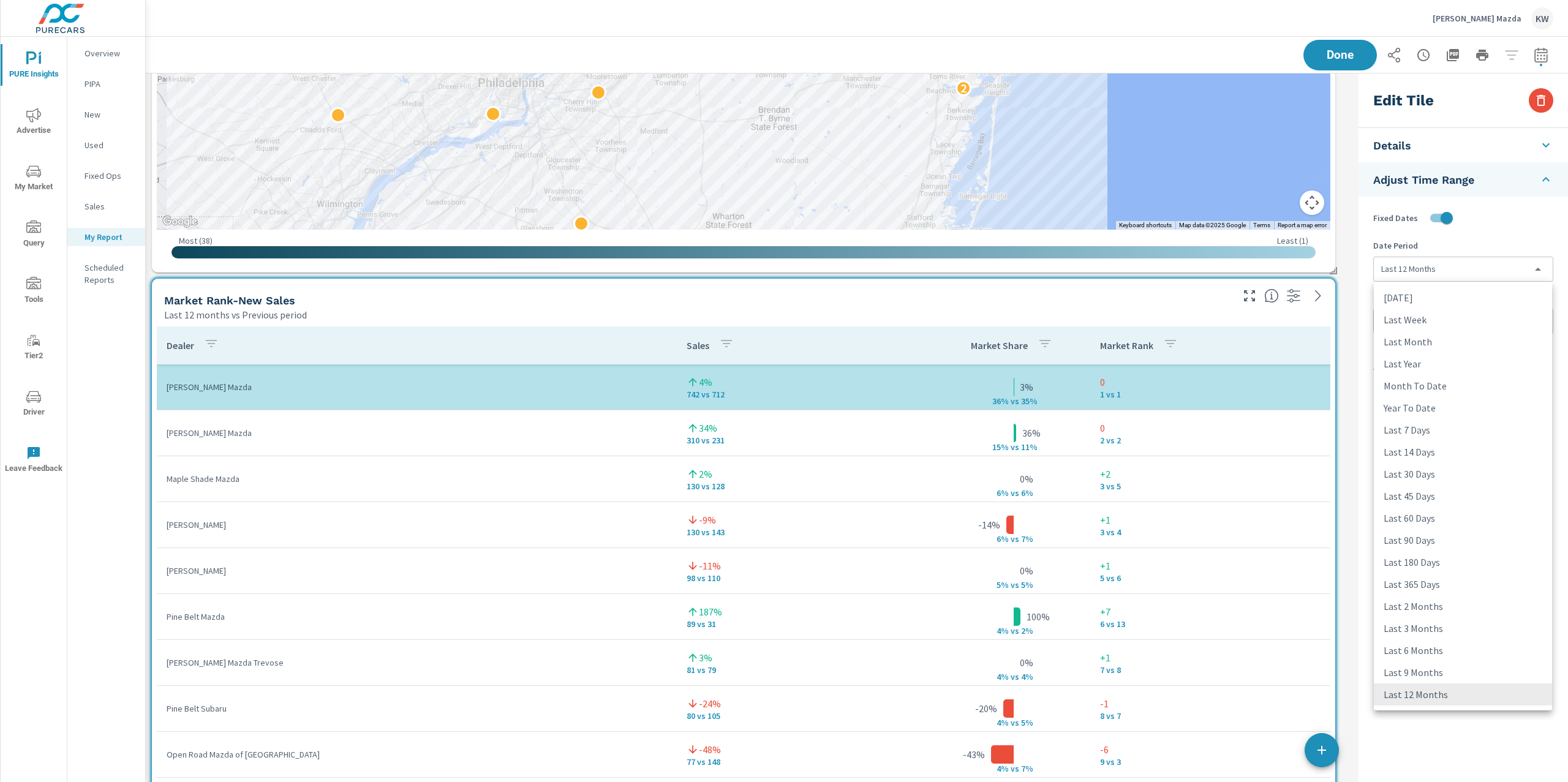
click at [1501, 275] on body "PURE Insights Advertise My Market Query Tools Tier2 Driver Leave Feedback Overv…" at bounding box center [784, 391] width 1568 height 782
click at [1350, 342] on div at bounding box center [784, 391] width 1568 height 782
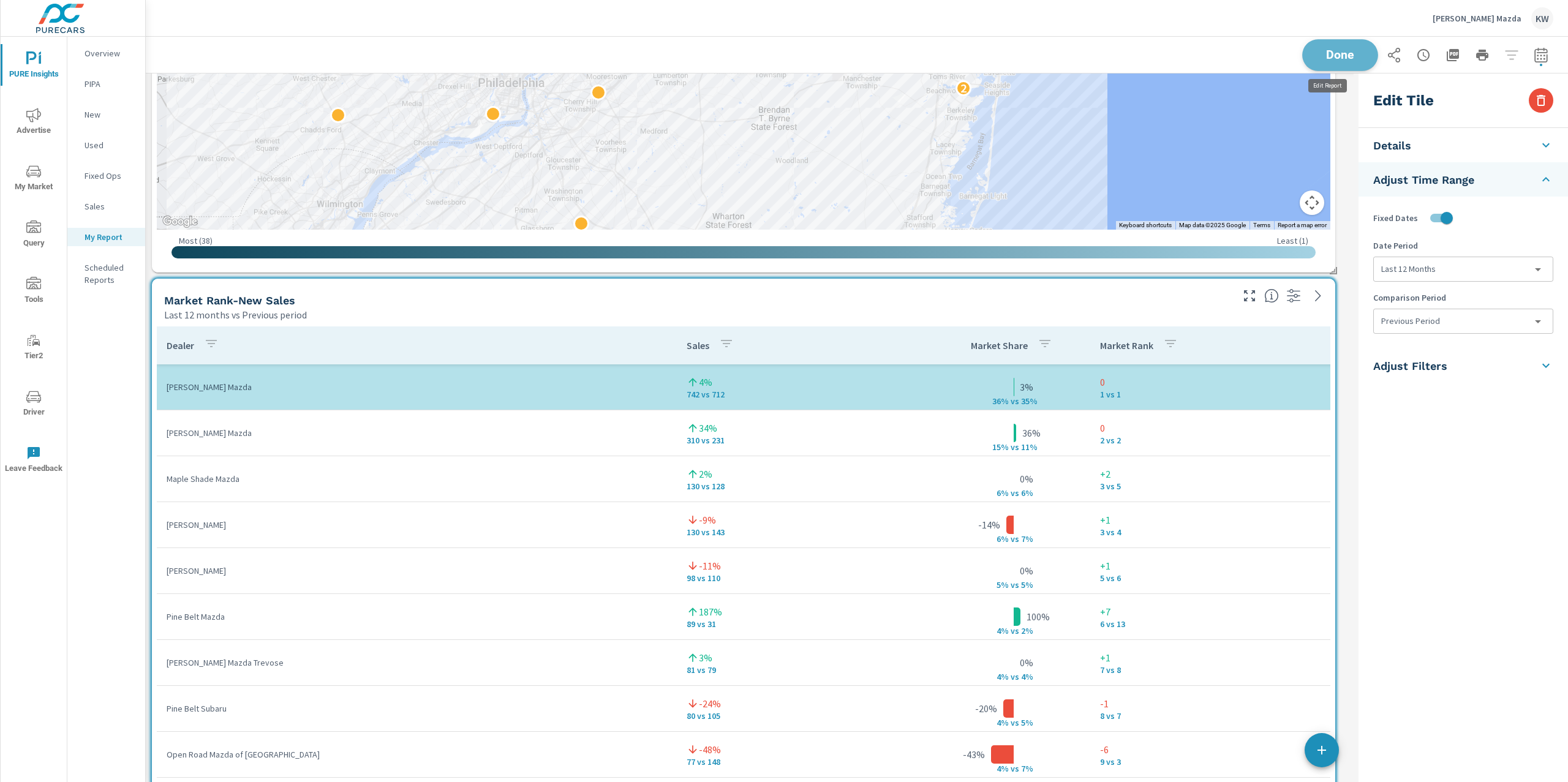
click at [1340, 58] on span "Done" at bounding box center [1339, 55] width 50 height 12
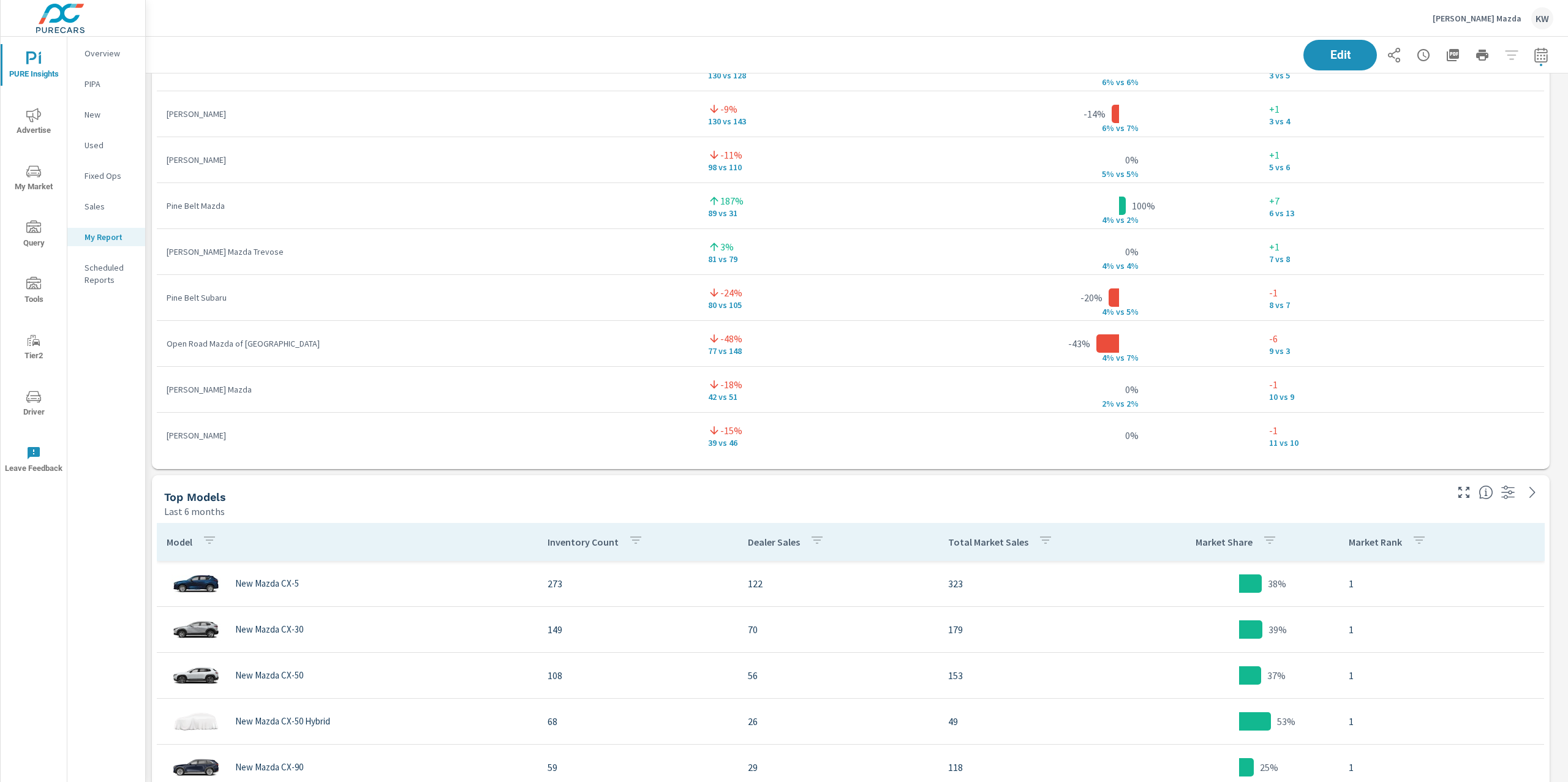
scroll to position [3679, 0]
